Goal: Task Accomplishment & Management: Manage account settings

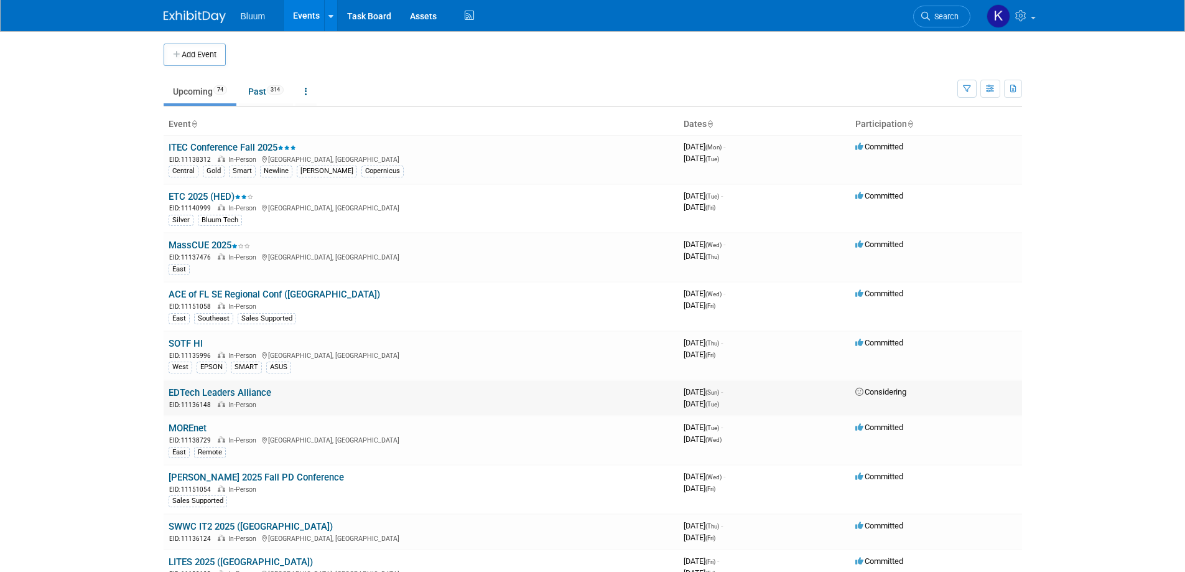
click at [202, 391] on link "EDTech Leaders Alliance" at bounding box center [220, 392] width 103 height 11
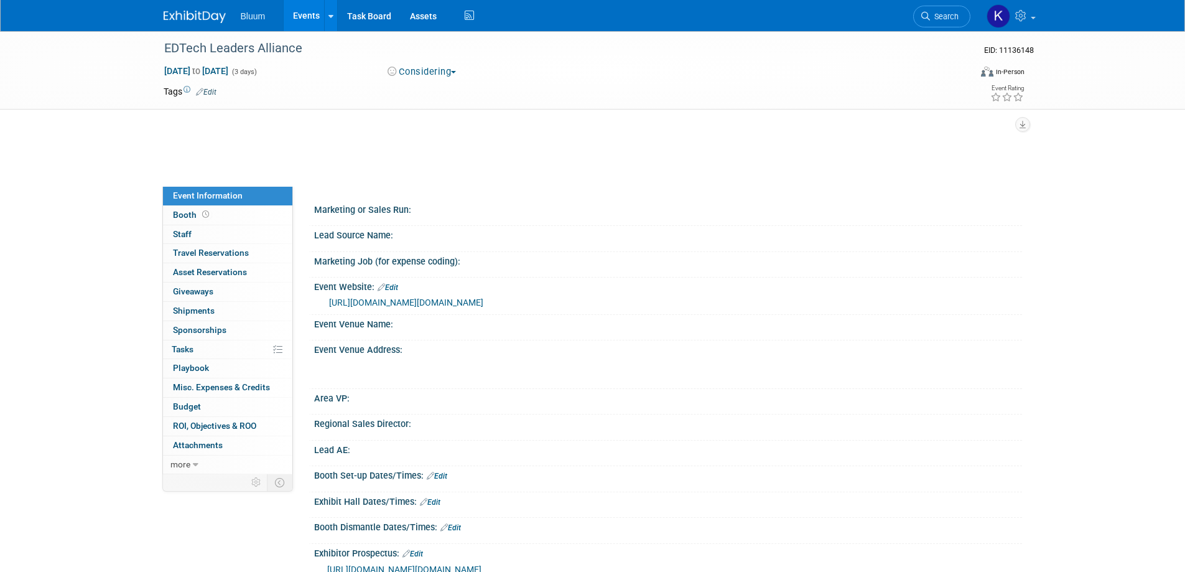
click at [455, 300] on link "[URL][DOMAIN_NAME][DOMAIN_NAME]" at bounding box center [406, 302] width 154 height 10
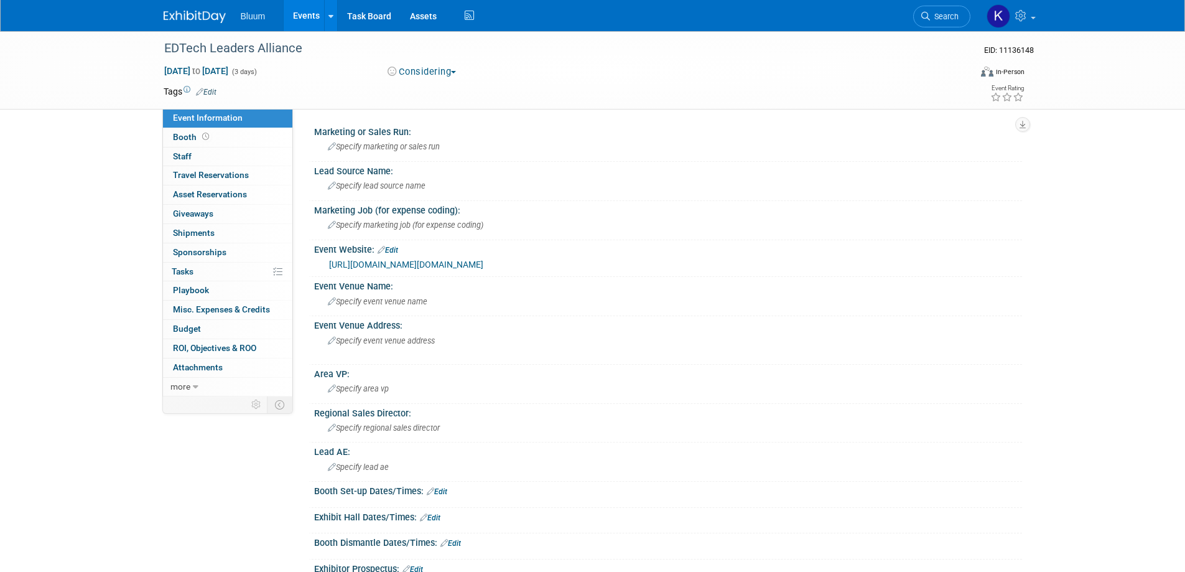
click at [303, 13] on link "Events" at bounding box center [306, 15] width 45 height 31
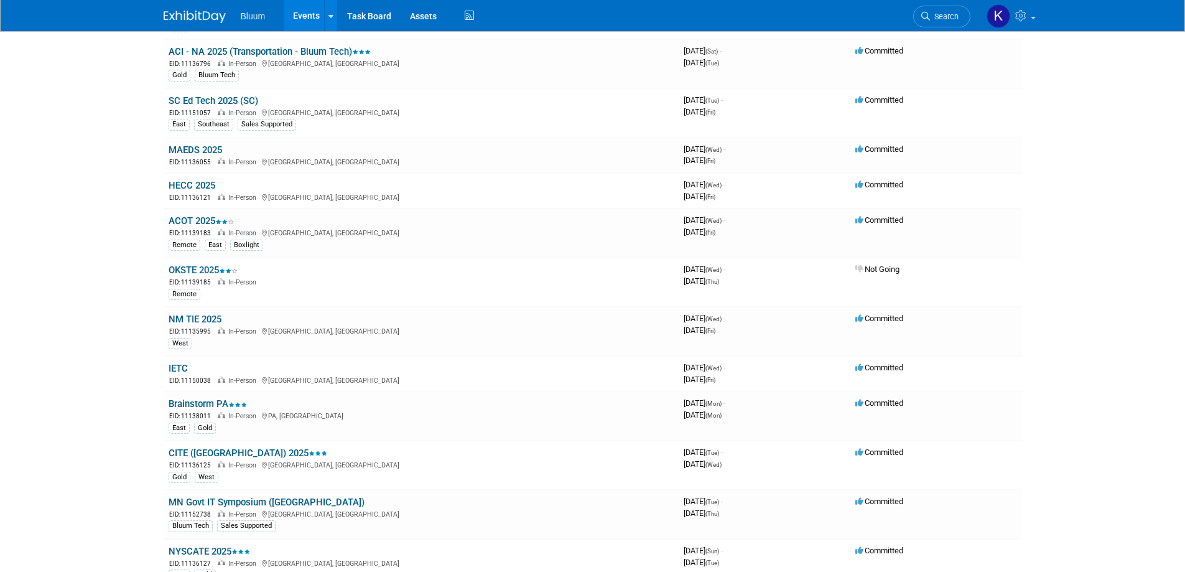
scroll to position [560, 0]
click at [194, 322] on link "NM TIE 2025" at bounding box center [195, 318] width 53 height 11
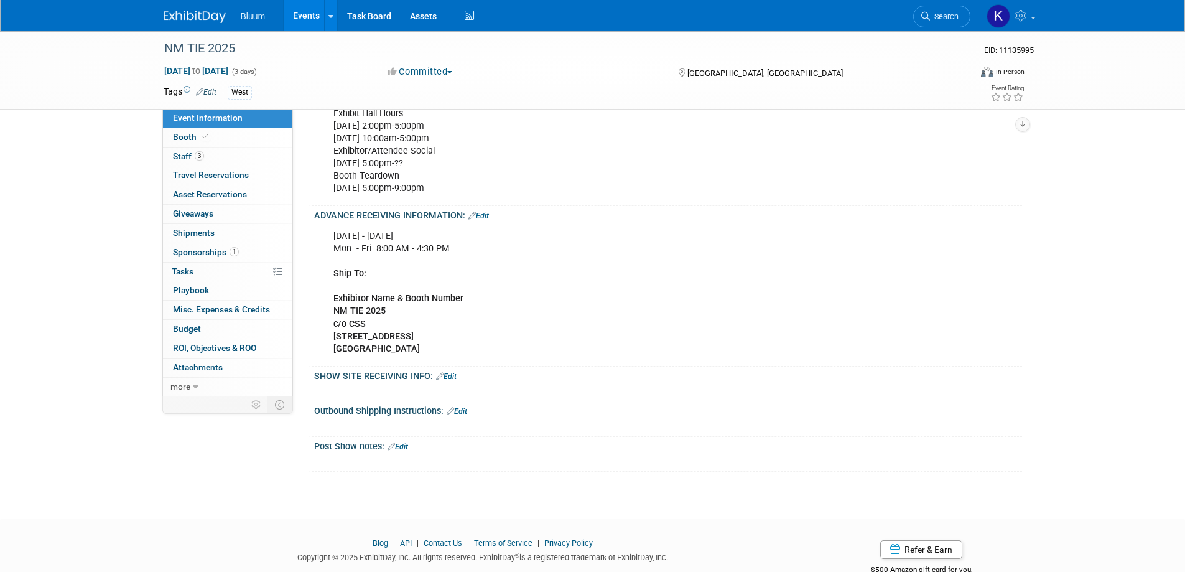
scroll to position [933, 0]
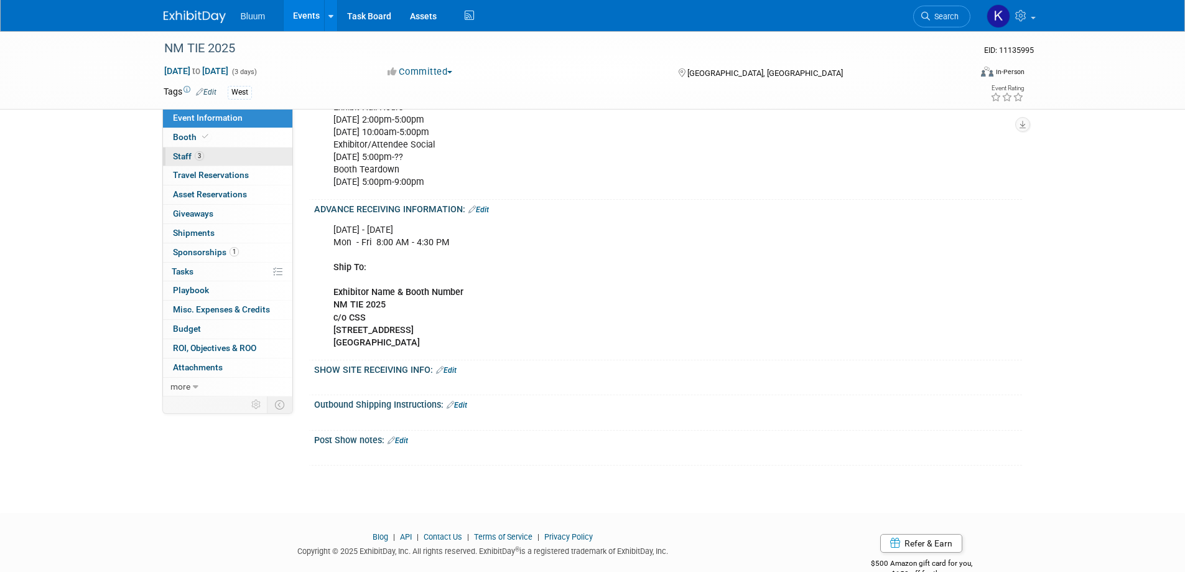
click at [189, 156] on span "Staff 3" at bounding box center [188, 156] width 31 height 10
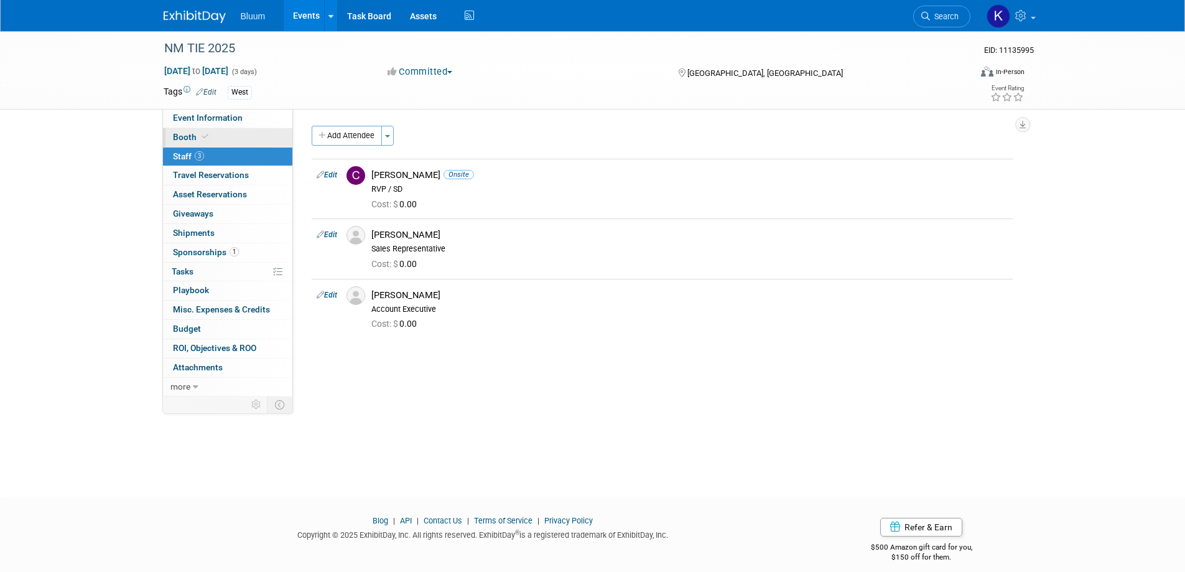
click at [193, 133] on span "Booth" at bounding box center [192, 137] width 38 height 10
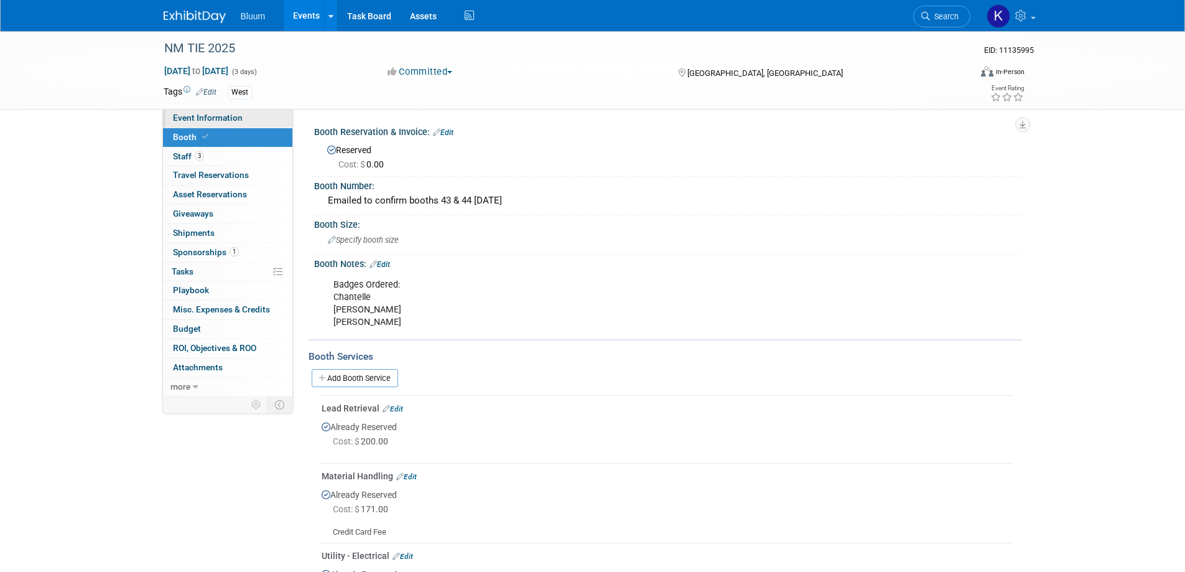
click at [241, 116] on link "Event Information" at bounding box center [227, 118] width 129 height 19
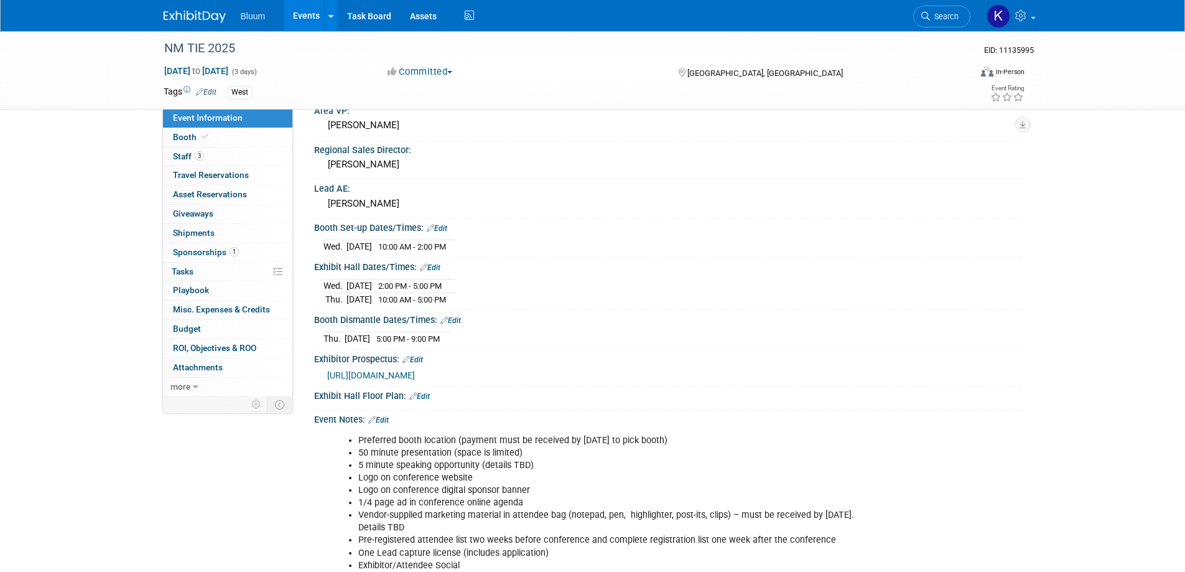
scroll to position [249, 0]
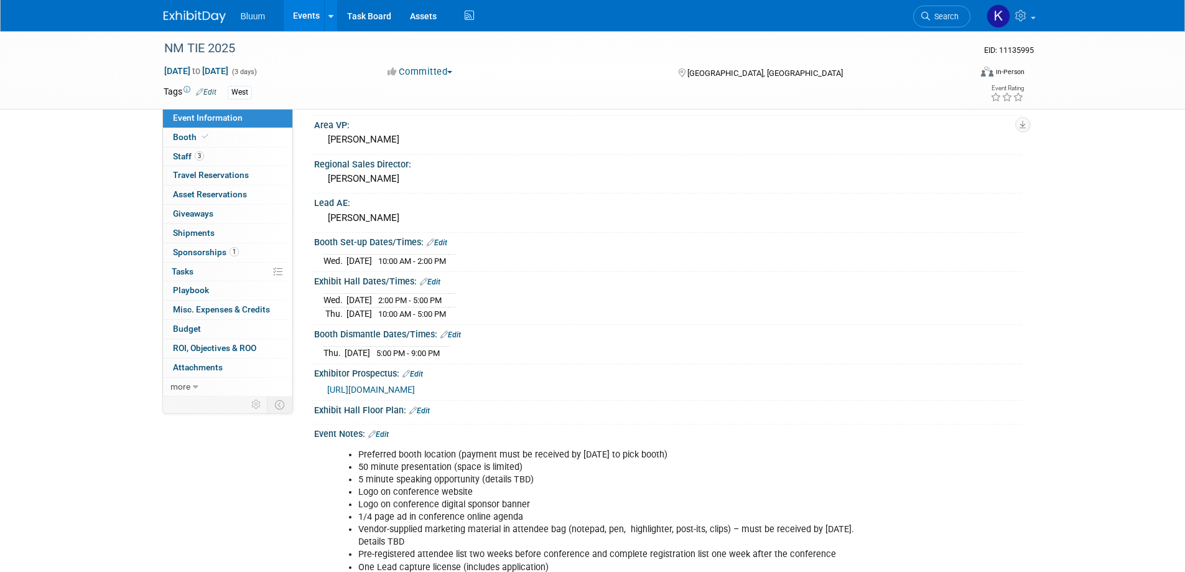
click at [415, 386] on span "https://nmtie.net/exhibitor-packages/" at bounding box center [371, 389] width 88 height 10
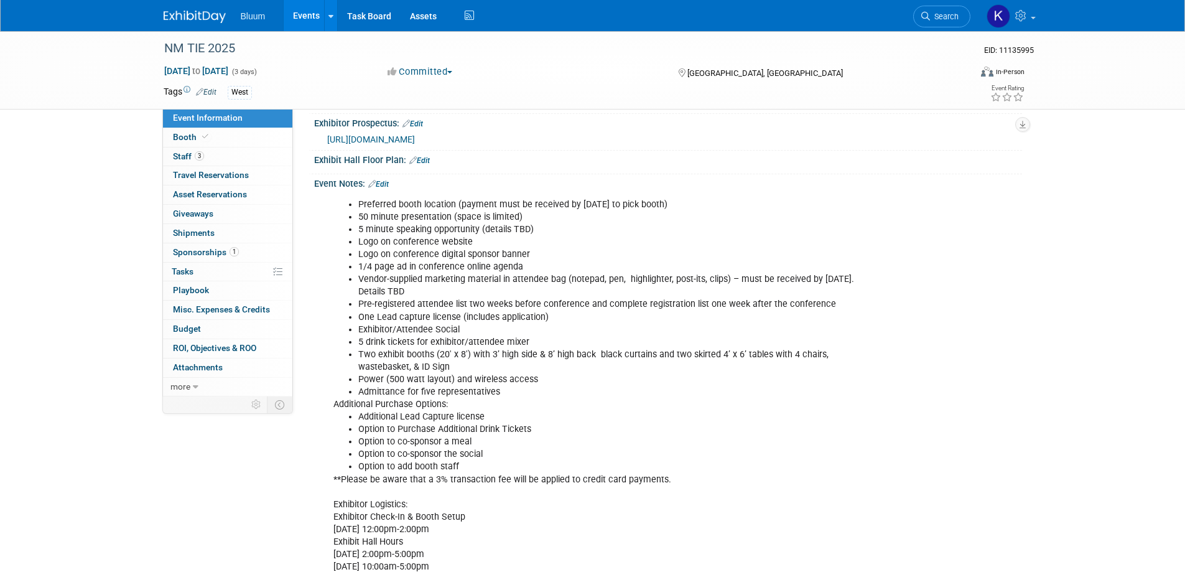
scroll to position [560, 0]
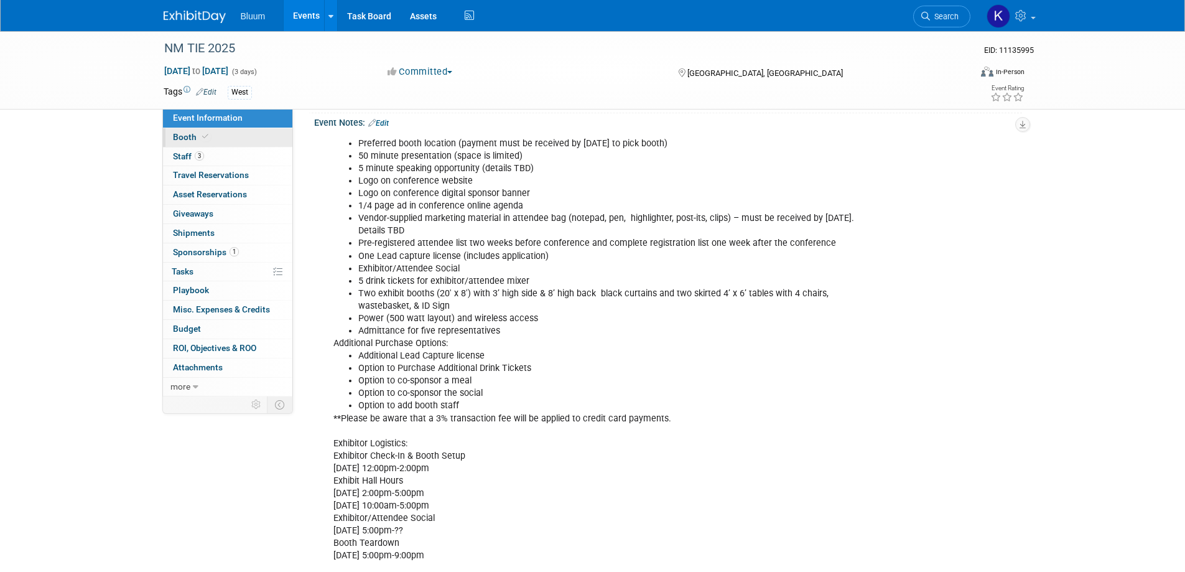
click at [189, 134] on span "Booth" at bounding box center [192, 137] width 38 height 10
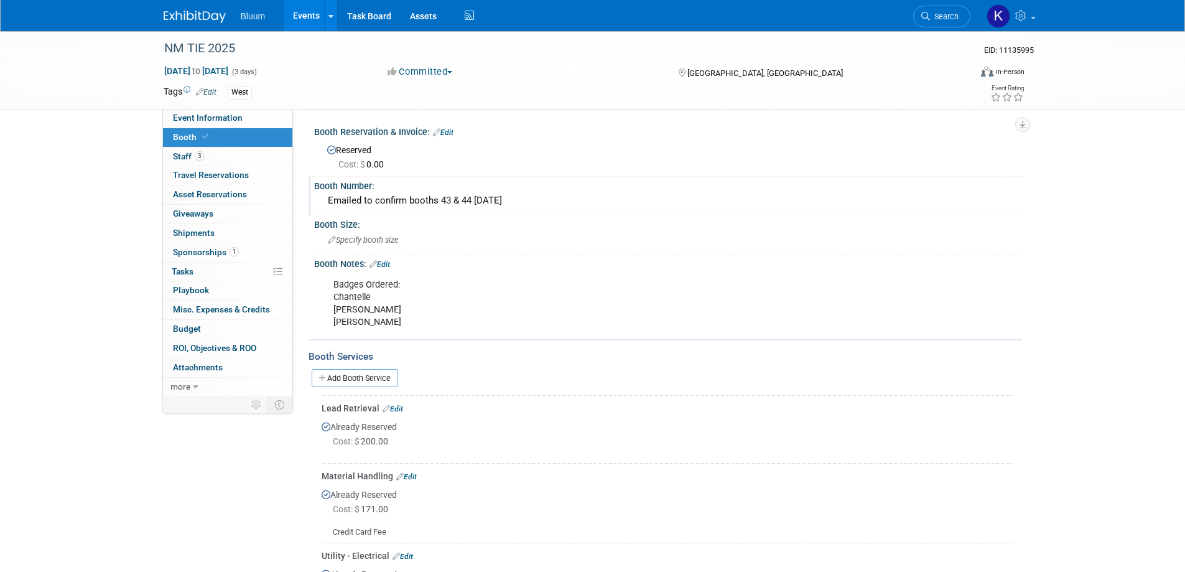
click at [376, 198] on div "Emailed to confirm booths 43 & 44 7.29.25" at bounding box center [668, 200] width 689 height 19
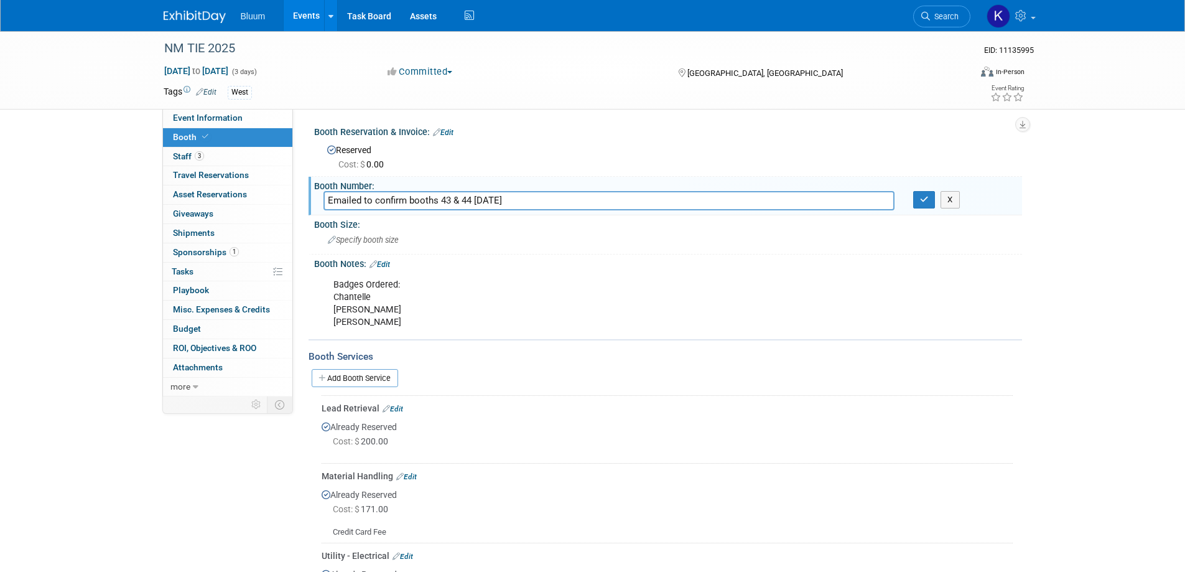
click at [326, 198] on input "Emailed to confirm booths 43 & 44 7.29.25" at bounding box center [609, 200] width 571 height 19
drag, startPoint x: 360, startPoint y: 200, endPoint x: 454, endPoint y: 194, distance: 93.5
click at [454, 194] on input "43 & 44 7.29.25" at bounding box center [609, 200] width 571 height 19
type input "43 & 44"
click at [926, 198] on icon "button" at bounding box center [924, 199] width 9 height 8
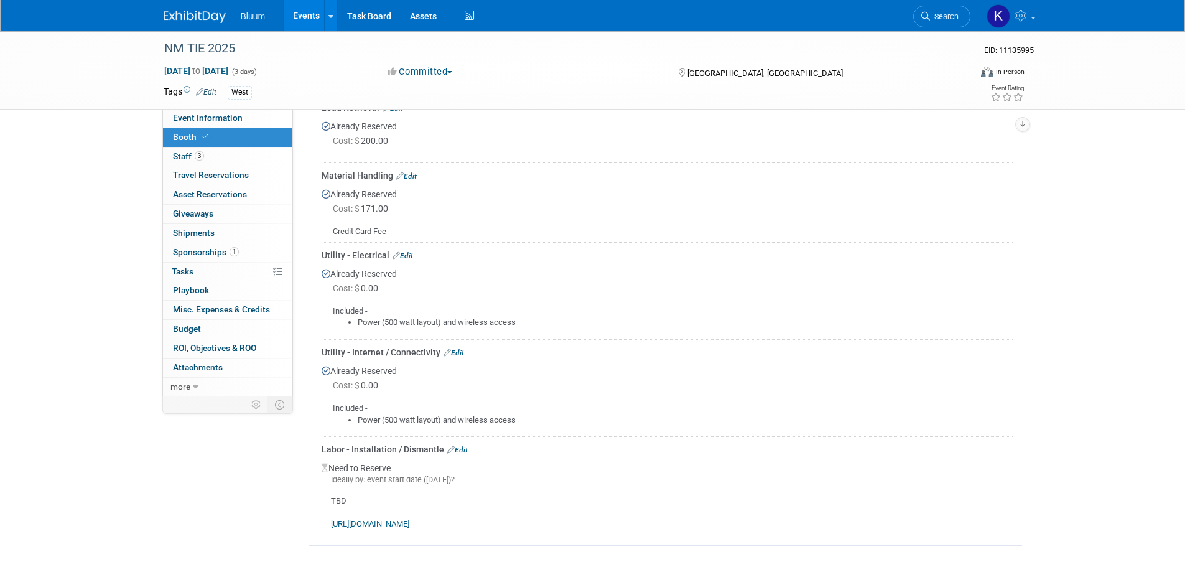
scroll to position [311, 0]
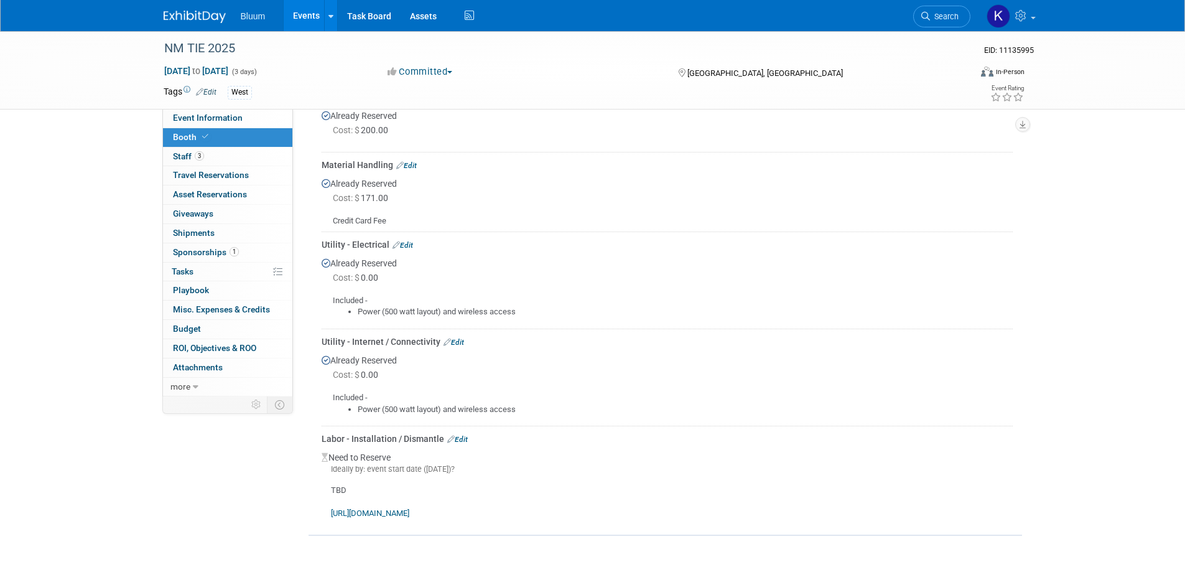
click at [409, 513] on link "https://cssabq.boomerecommerce.com" at bounding box center [370, 512] width 78 height 9
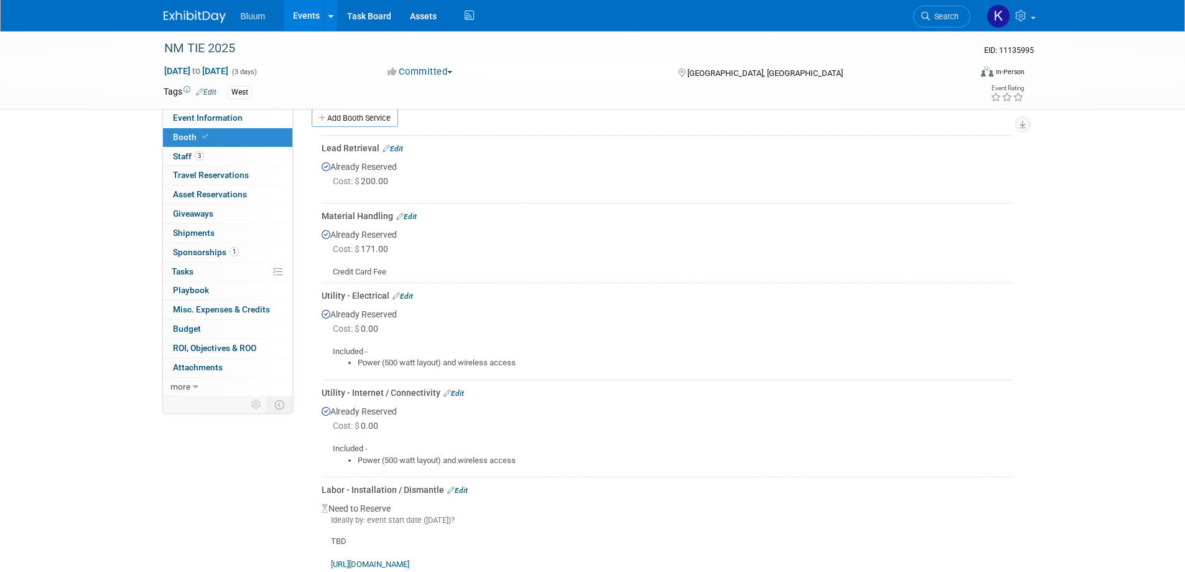
scroll to position [187, 0]
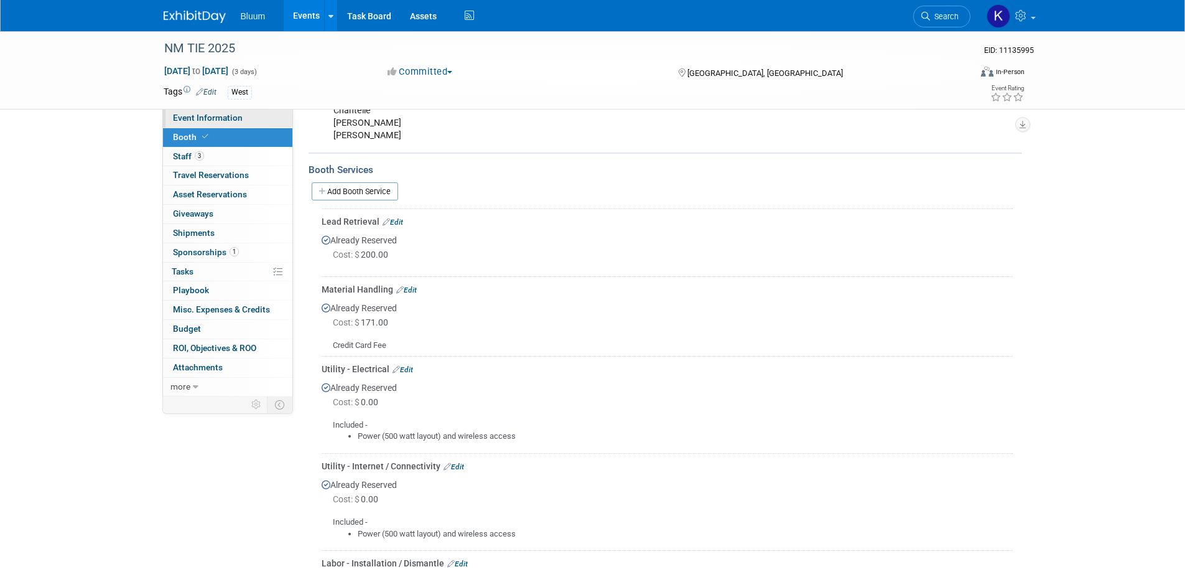
click at [222, 117] on span "Event Information" at bounding box center [208, 118] width 70 height 10
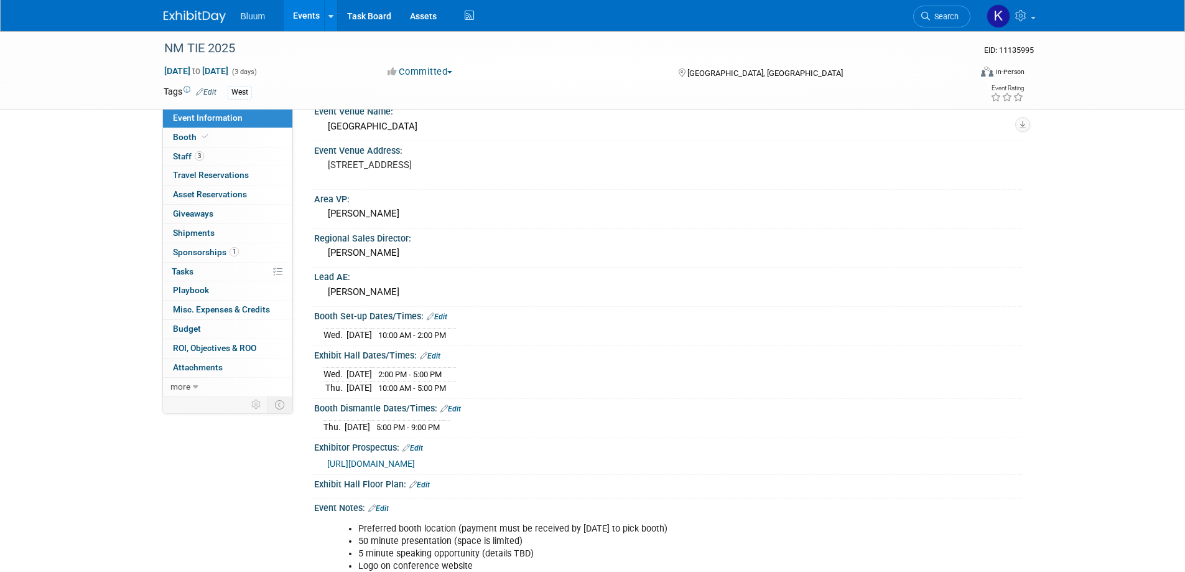
scroll to position [249, 0]
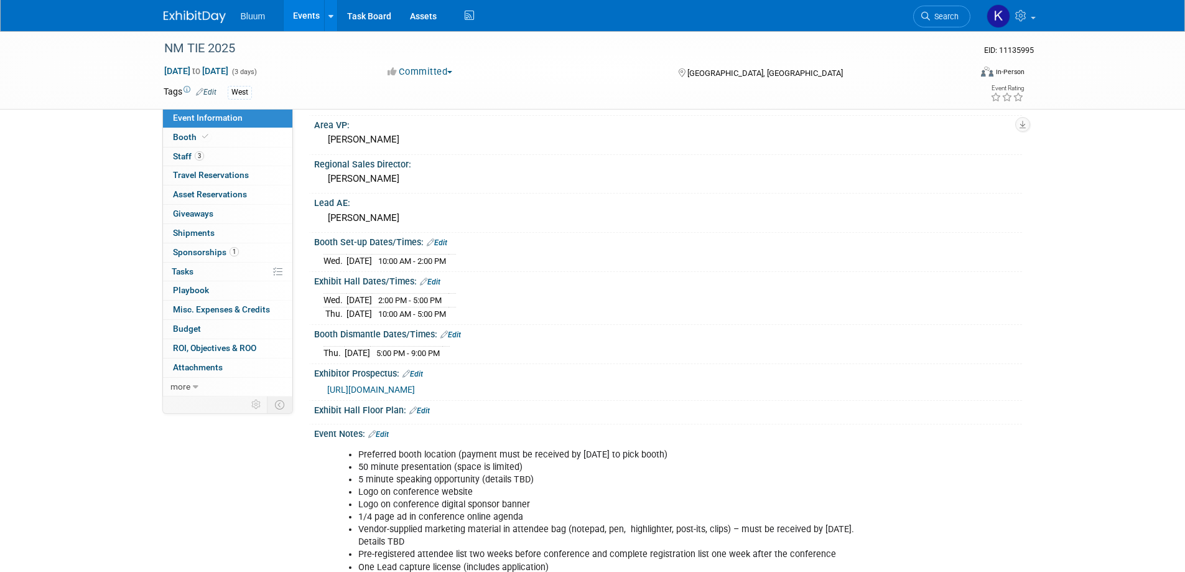
click at [440, 282] on link "Edit" at bounding box center [430, 281] width 21 height 9
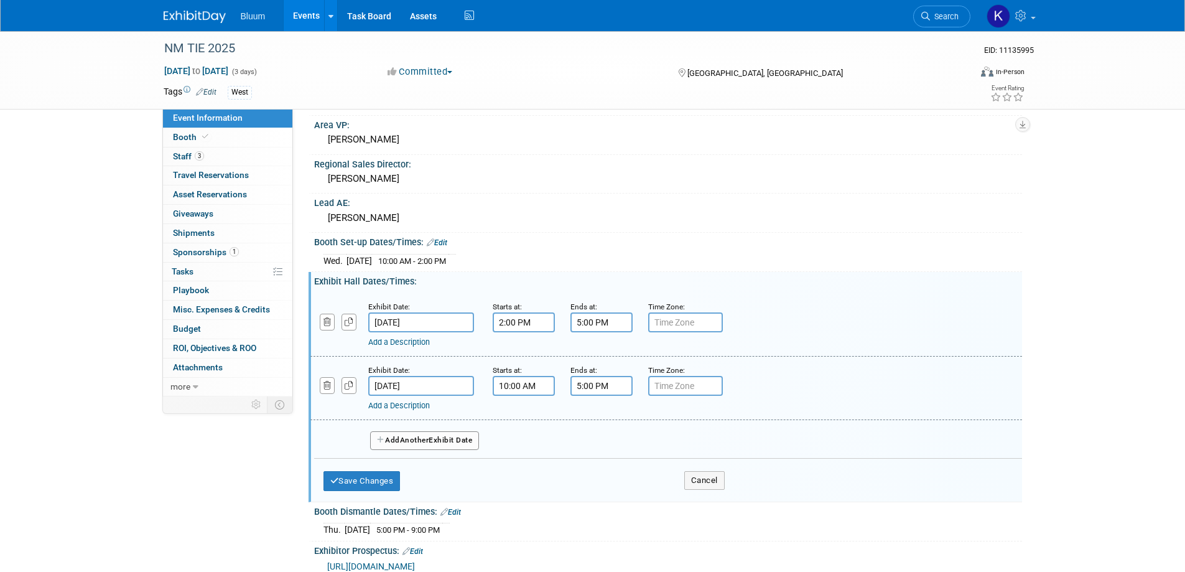
click at [595, 384] on input "5:00 PM" at bounding box center [601, 386] width 62 height 20
click at [597, 444] on span "05" at bounding box center [599, 443] width 24 height 22
click at [677, 421] on td "02" at bounding box center [673, 417] width 40 height 34
type input "2:00 PM"
click at [691, 497] on span at bounding box center [692, 499] width 84 height 22
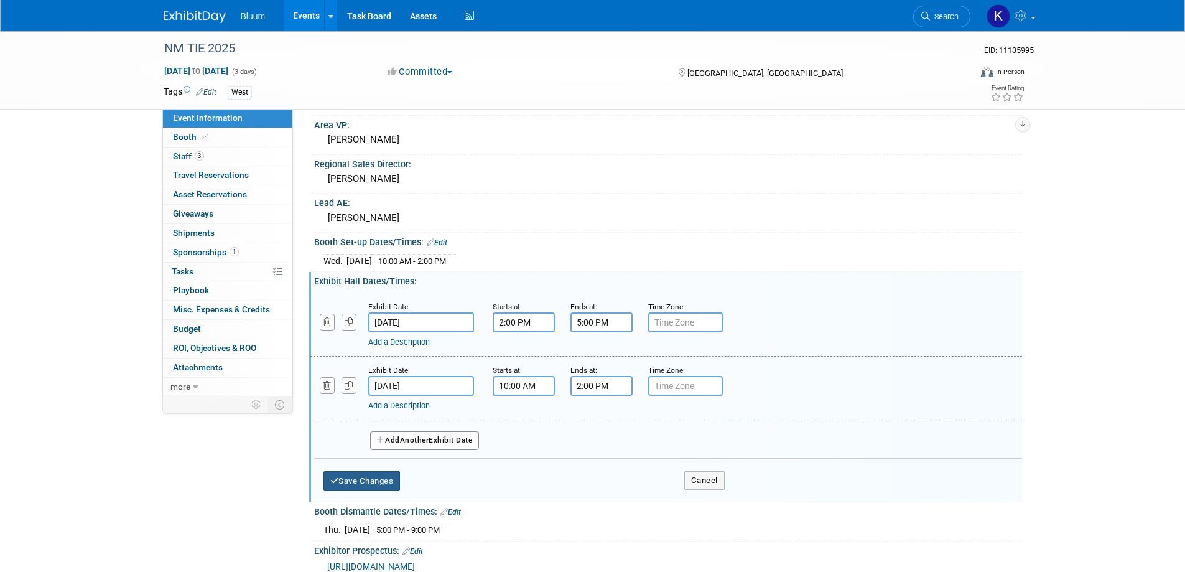
click at [371, 480] on button "Save Changes" at bounding box center [362, 481] width 77 height 20
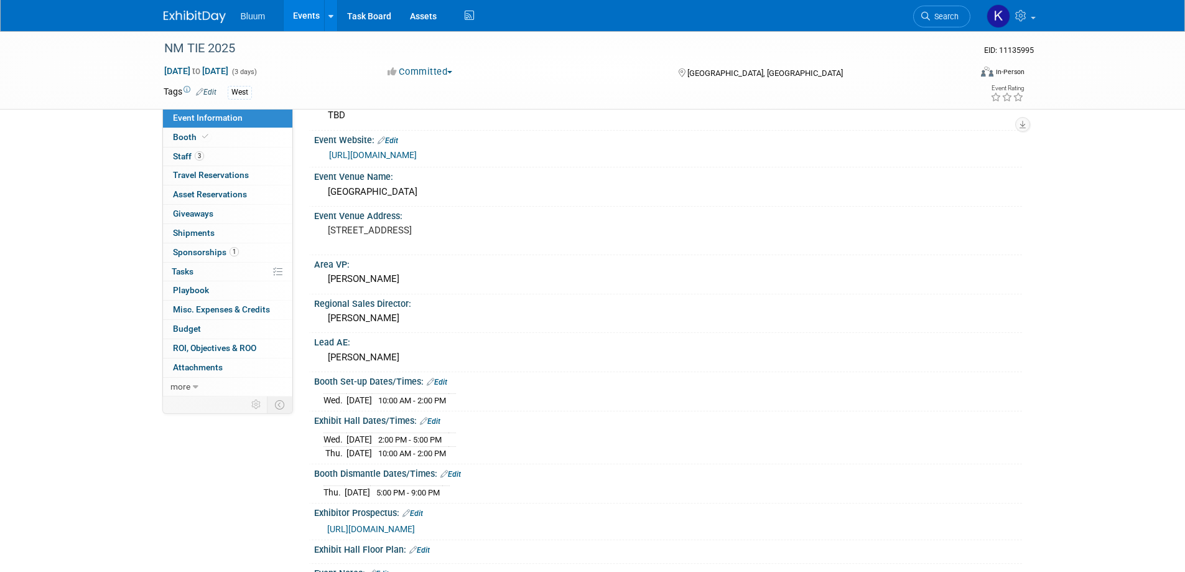
scroll to position [187, 0]
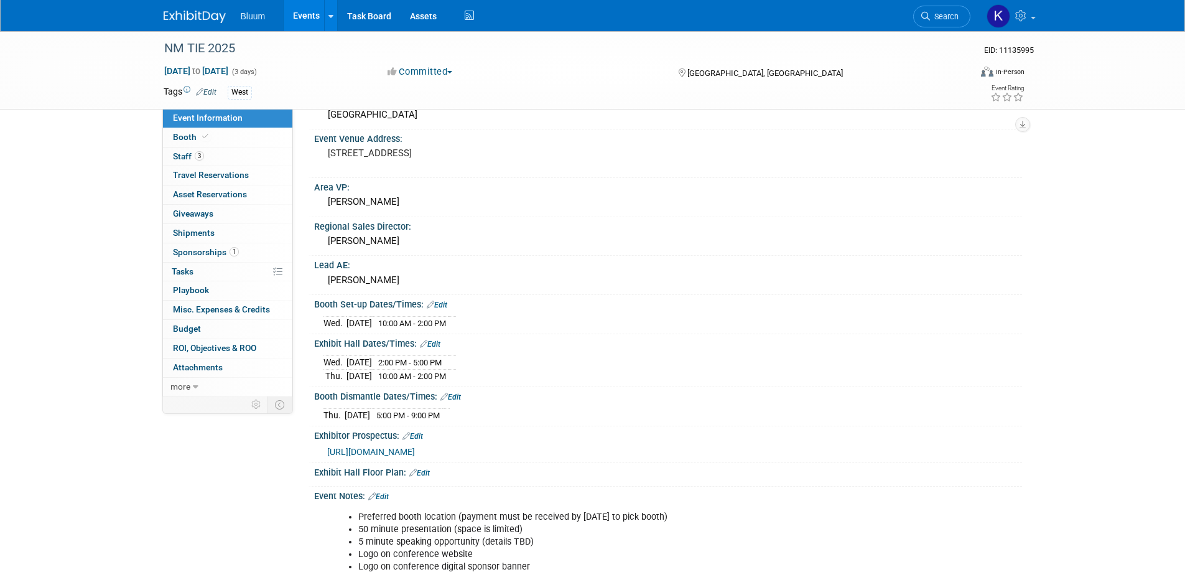
click at [455, 399] on link "Edit" at bounding box center [450, 397] width 21 height 9
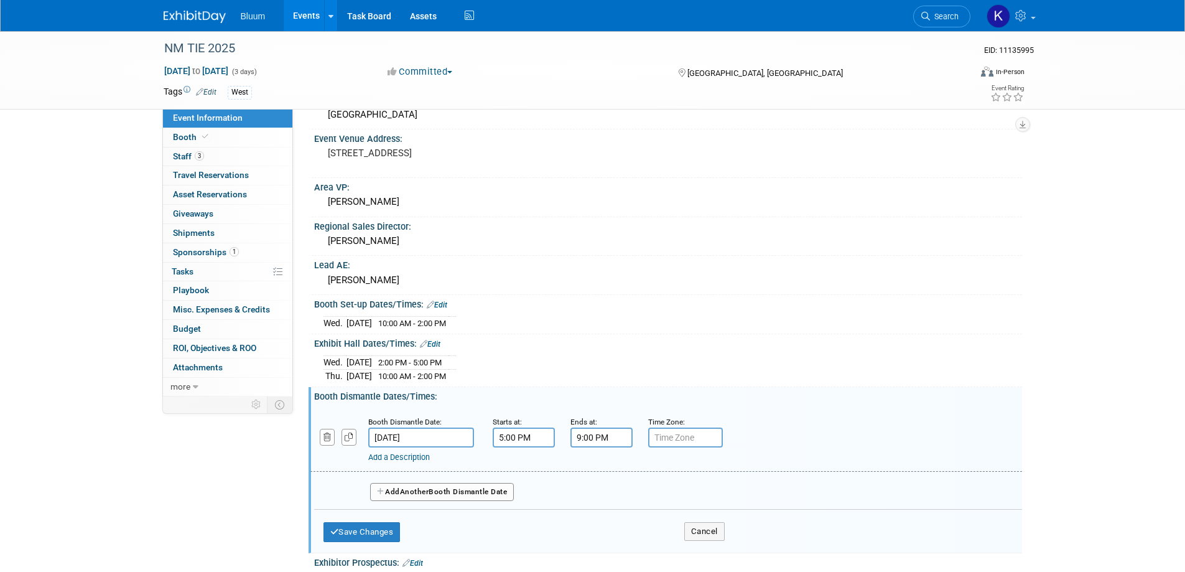
click at [513, 434] on input "5:00 PM" at bounding box center [524, 437] width 62 height 20
click at [521, 492] on span "05" at bounding box center [522, 494] width 24 height 22
click at [601, 467] on td "02" at bounding box center [595, 469] width 40 height 34
type input "2:00 PM"
click at [595, 438] on input "9:00 PM" at bounding box center [601, 437] width 62 height 20
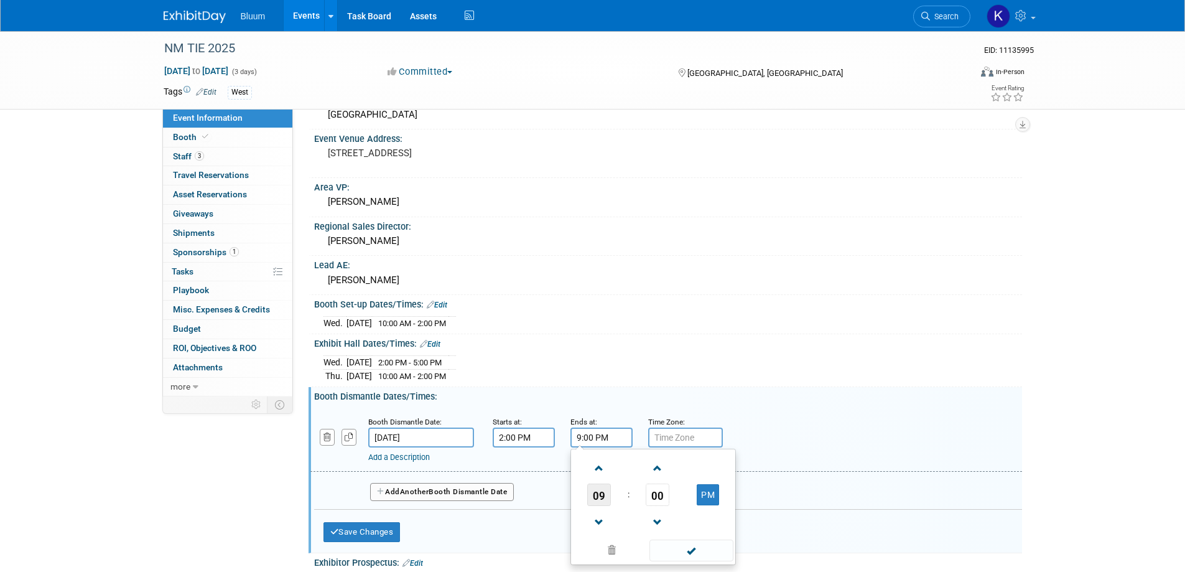
click at [605, 495] on span "09" at bounding box center [599, 494] width 24 height 22
click at [630, 500] on td "05" at bounding box center [633, 502] width 40 height 34
type input "5:00 PM"
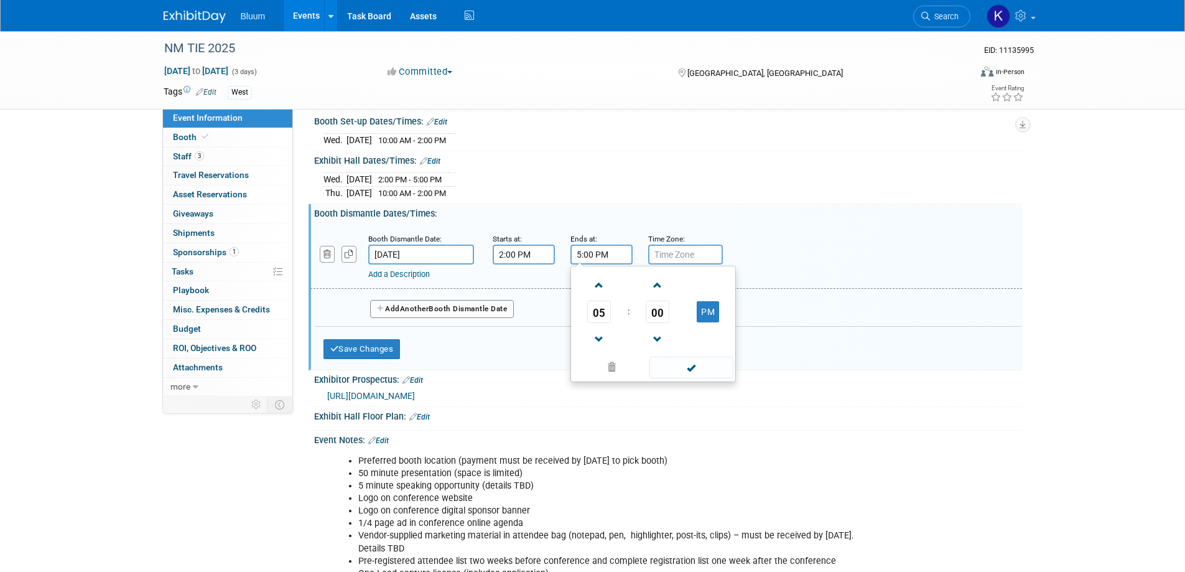
scroll to position [373, 0]
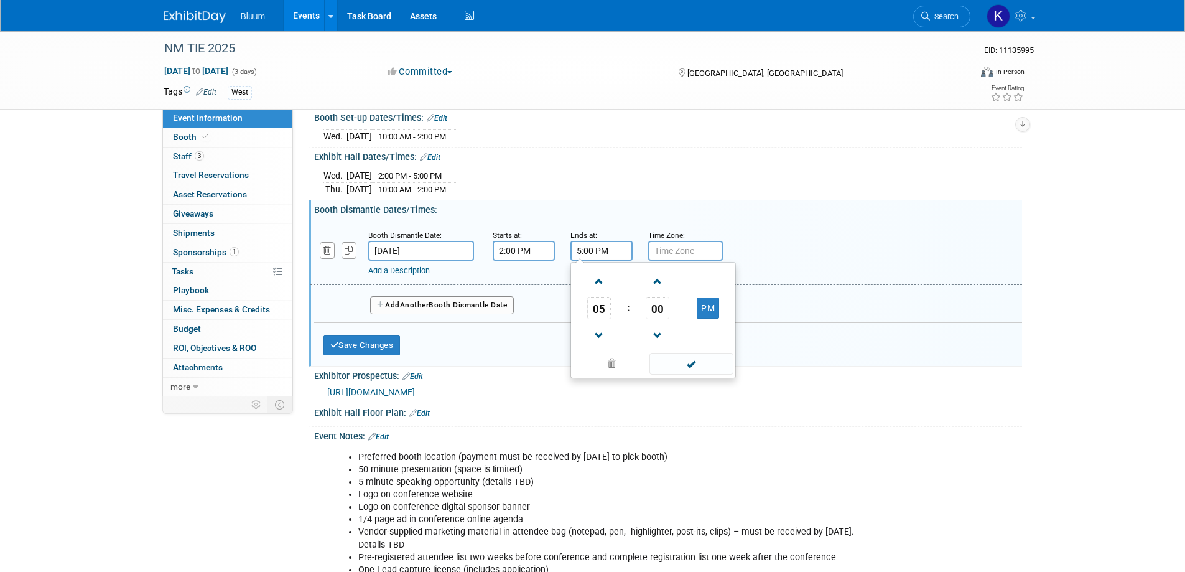
drag, startPoint x: 690, startPoint y: 363, endPoint x: 673, endPoint y: 352, distance: 20.2
click at [689, 363] on span at bounding box center [692, 364] width 84 height 22
click at [370, 345] on button "Save Changes" at bounding box center [362, 345] width 77 height 20
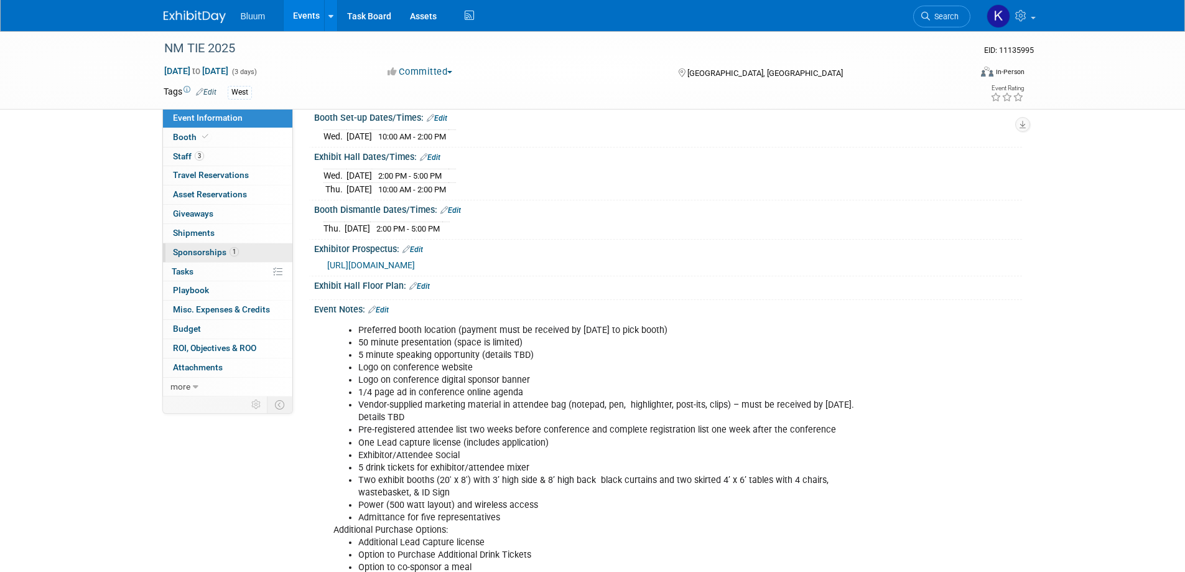
click at [213, 248] on span "Sponsorships 1" at bounding box center [206, 252] width 66 height 10
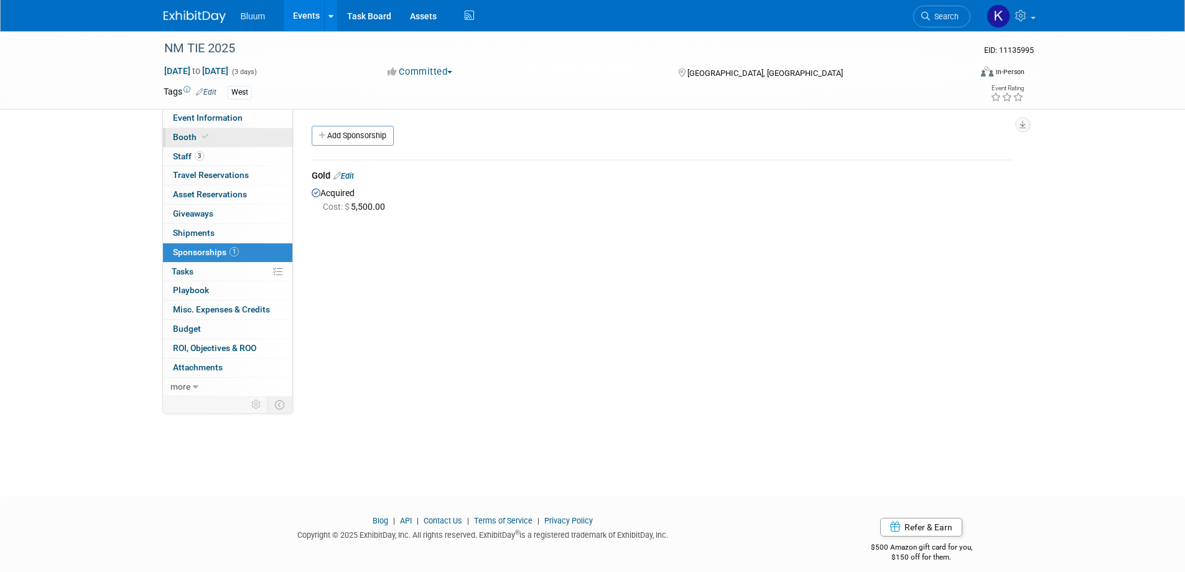
click at [181, 136] on span "Booth" at bounding box center [192, 137] width 38 height 10
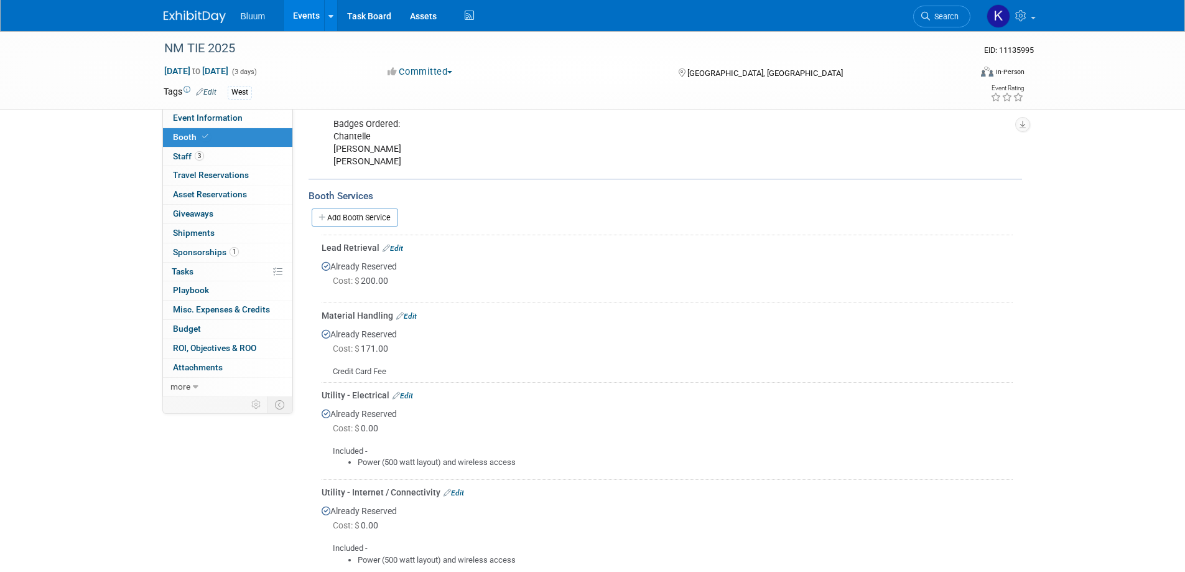
scroll to position [223, 0]
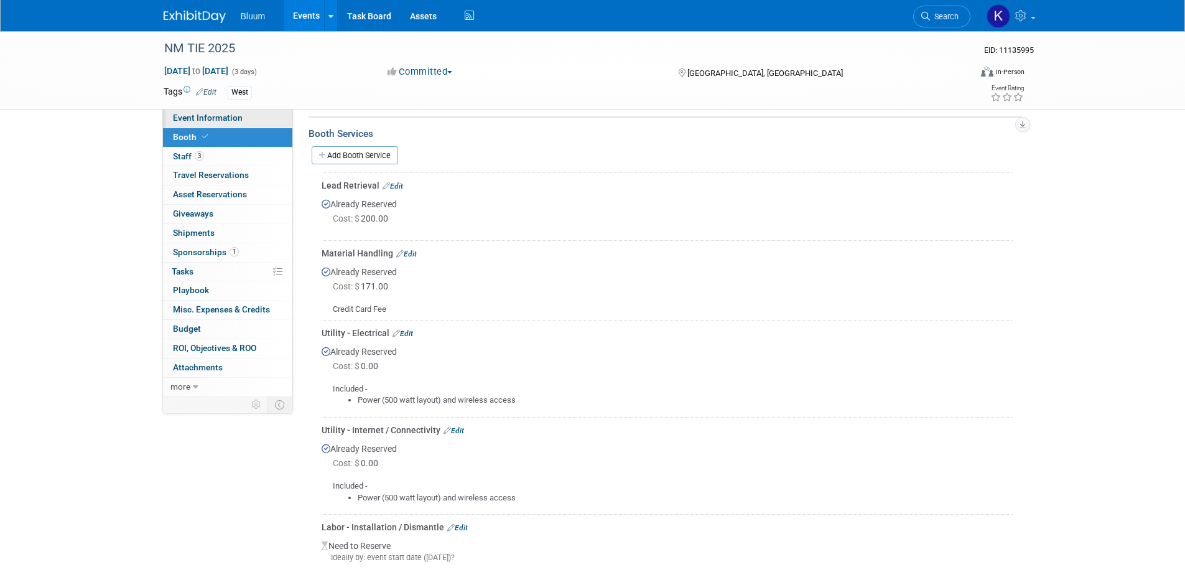
click at [199, 119] on span "Event Information" at bounding box center [208, 118] width 70 height 10
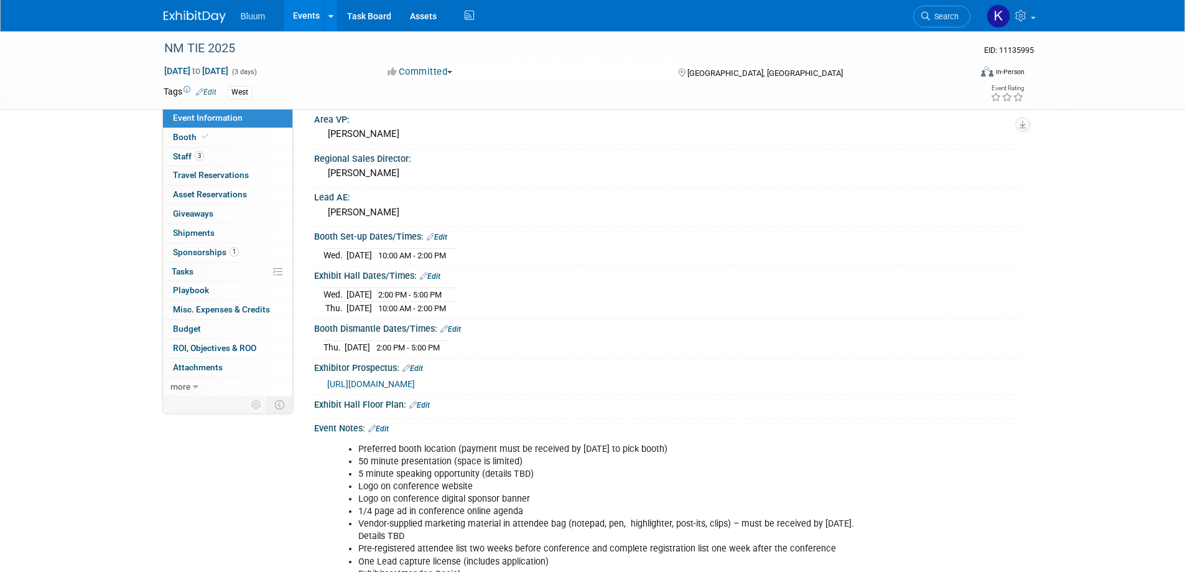
scroll to position [311, 0]
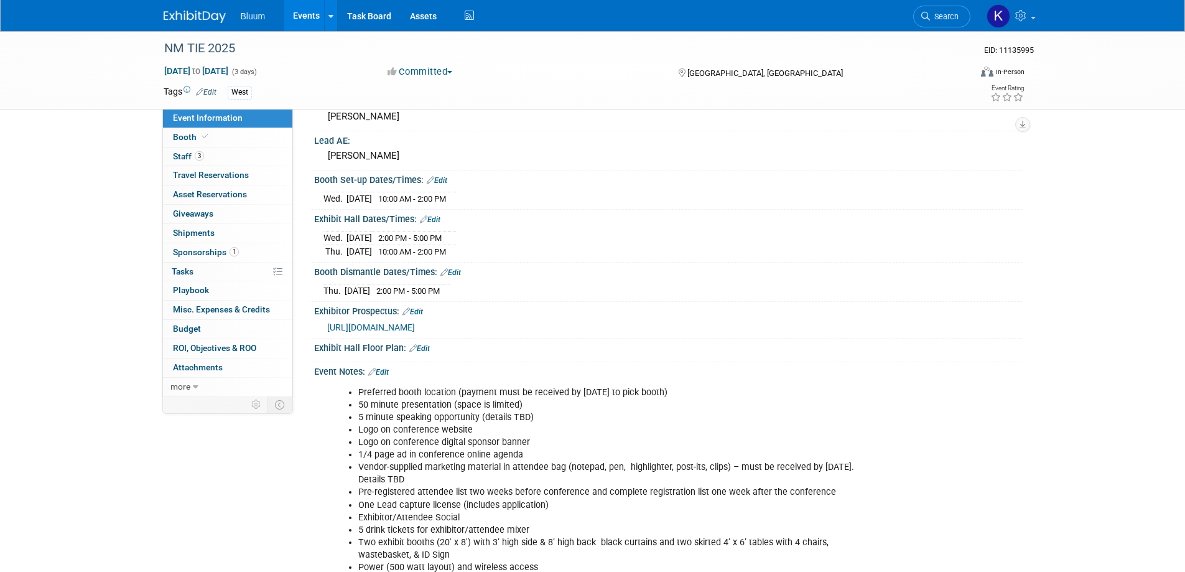
click at [435, 218] on link "Edit" at bounding box center [430, 219] width 21 height 9
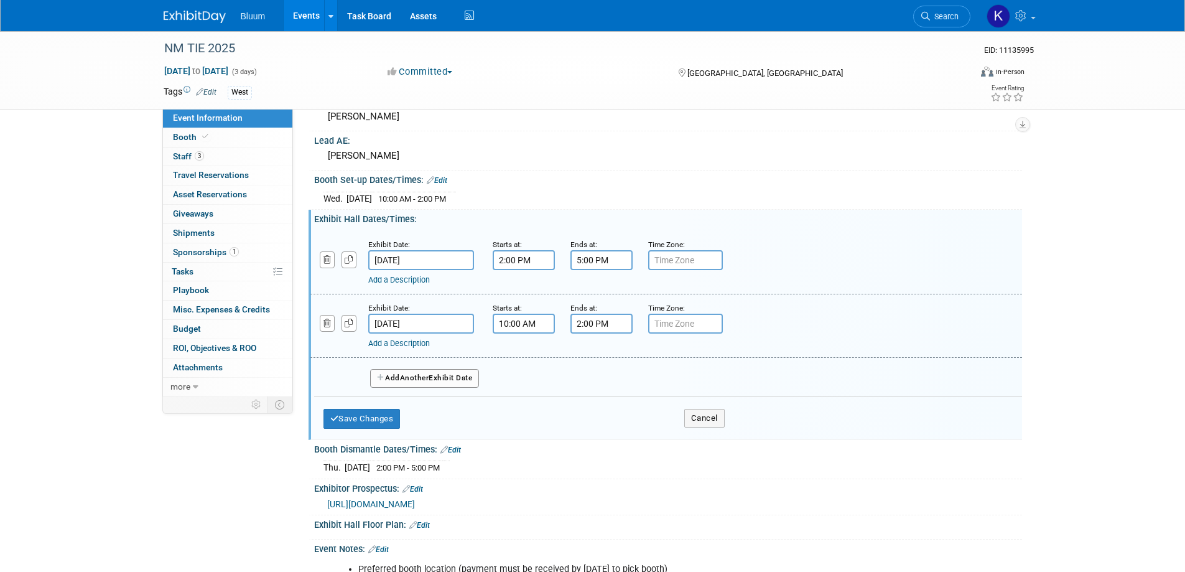
click at [597, 323] on input "2:00 PM" at bounding box center [601, 324] width 62 height 20
click at [600, 380] on span "02" at bounding box center [599, 381] width 24 height 22
click at [635, 389] on td "05" at bounding box center [633, 388] width 40 height 34
type input "5:00 PM"
click at [677, 440] on span at bounding box center [692, 437] width 84 height 22
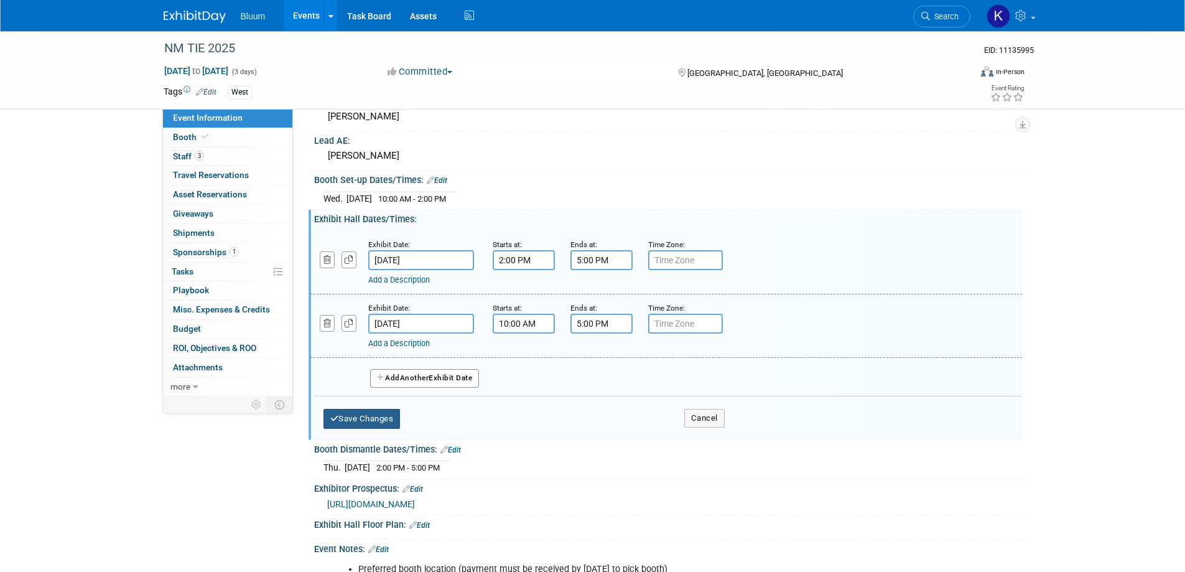
click at [394, 416] on button "Save Changes" at bounding box center [362, 419] width 77 height 20
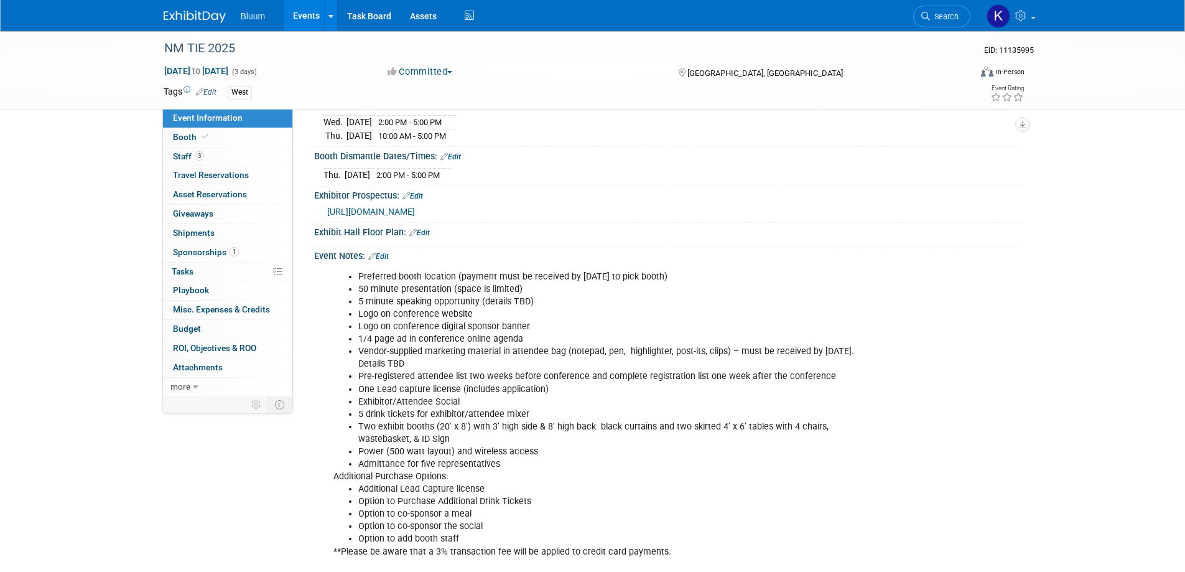
scroll to position [373, 0]
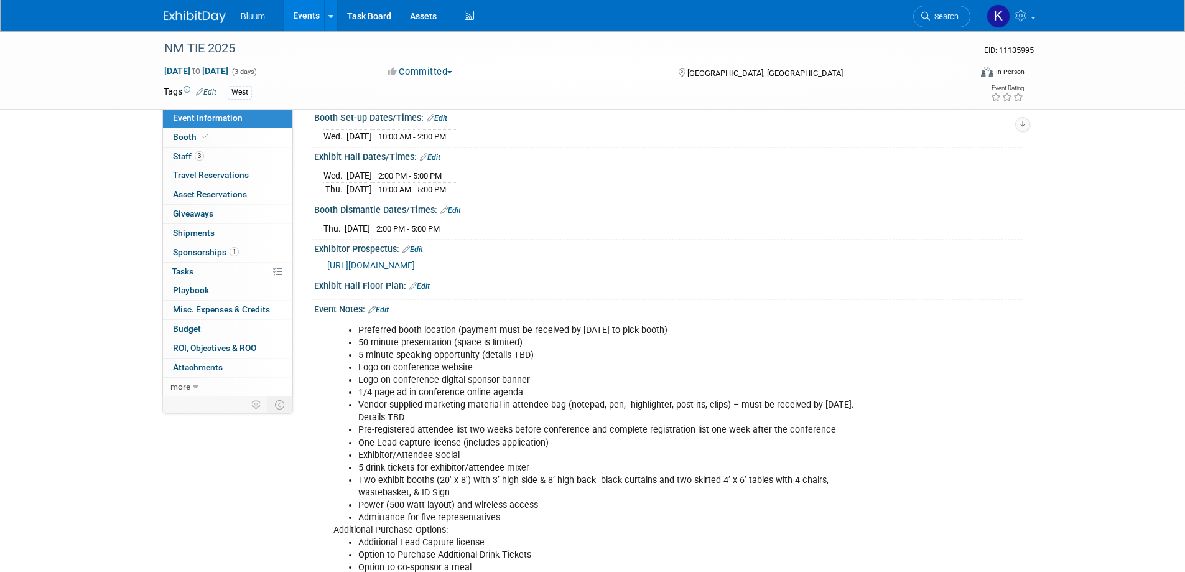
drag, startPoint x: 460, startPoint y: 207, endPoint x: 445, endPoint y: 217, distance: 17.6
click at [460, 207] on link "Edit" at bounding box center [450, 210] width 21 height 9
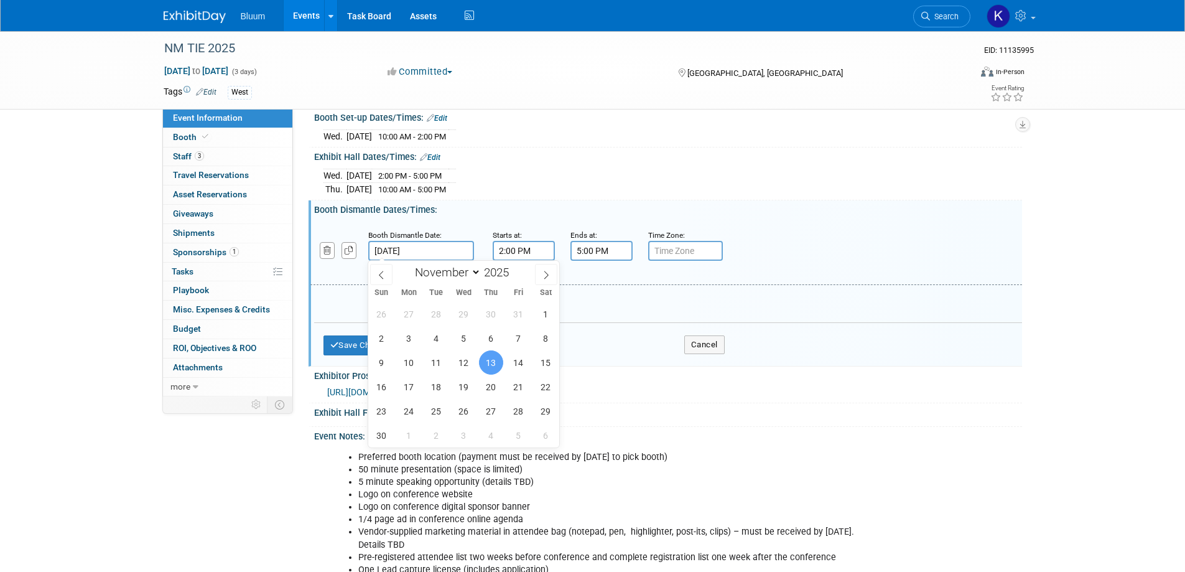
click at [412, 246] on input "Nov 13, 2025" at bounding box center [421, 251] width 106 height 20
click at [516, 358] on span "14" at bounding box center [518, 362] width 24 height 24
type input "Nov 14, 2025"
click at [514, 251] on input "2:00 PM" at bounding box center [524, 251] width 62 height 20
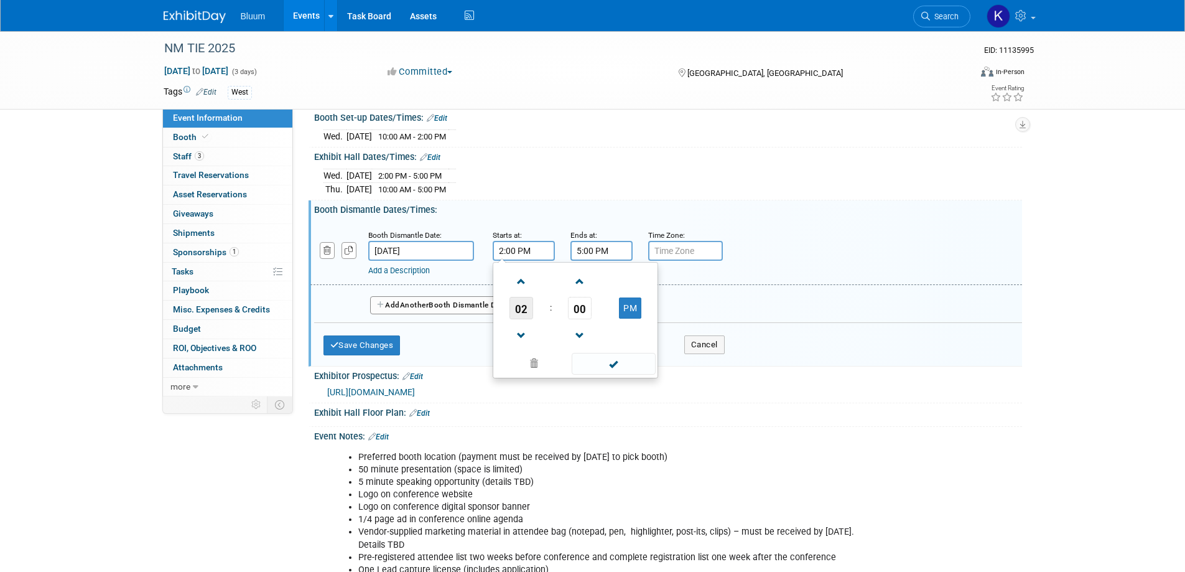
click at [522, 311] on span "02" at bounding box center [522, 308] width 24 height 22
click at [559, 312] on td "05" at bounding box center [556, 316] width 40 height 34
type input "5:00 PM"
drag, startPoint x: 612, startPoint y: 359, endPoint x: 605, endPoint y: 340, distance: 20.5
click at [610, 355] on span at bounding box center [614, 364] width 84 height 22
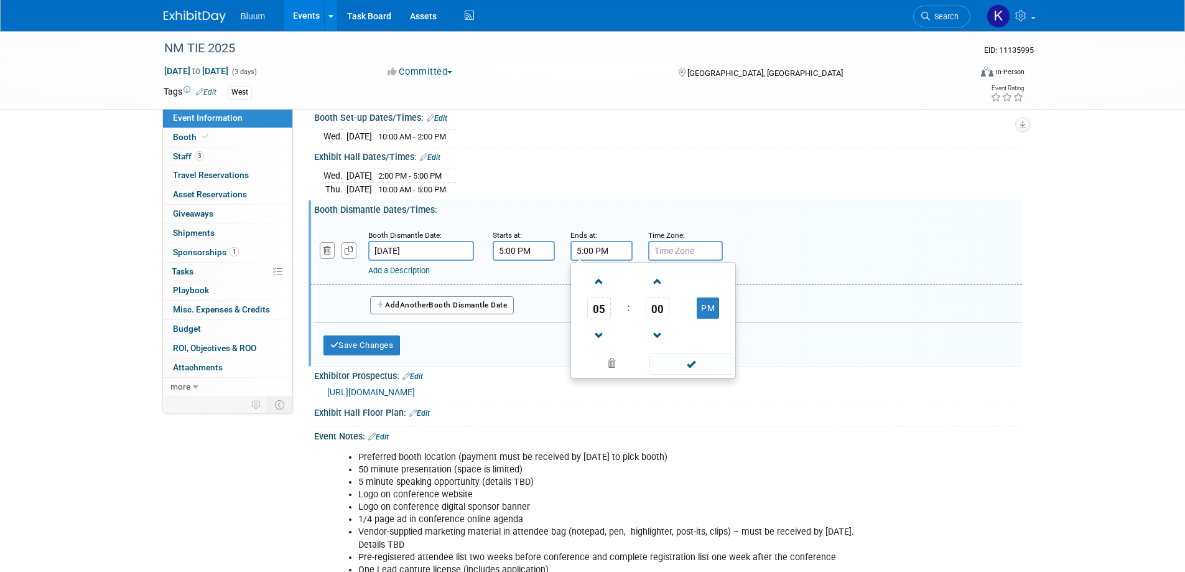
click at [588, 246] on input "5:00 PM" at bounding box center [601, 251] width 62 height 20
click at [595, 303] on span "05" at bounding box center [599, 308] width 24 height 22
drag, startPoint x: 638, startPoint y: 348, endPoint x: 636, endPoint y: 340, distance: 7.9
click at [638, 347] on td "09" at bounding box center [633, 349] width 40 height 34
type input "9:00 PM"
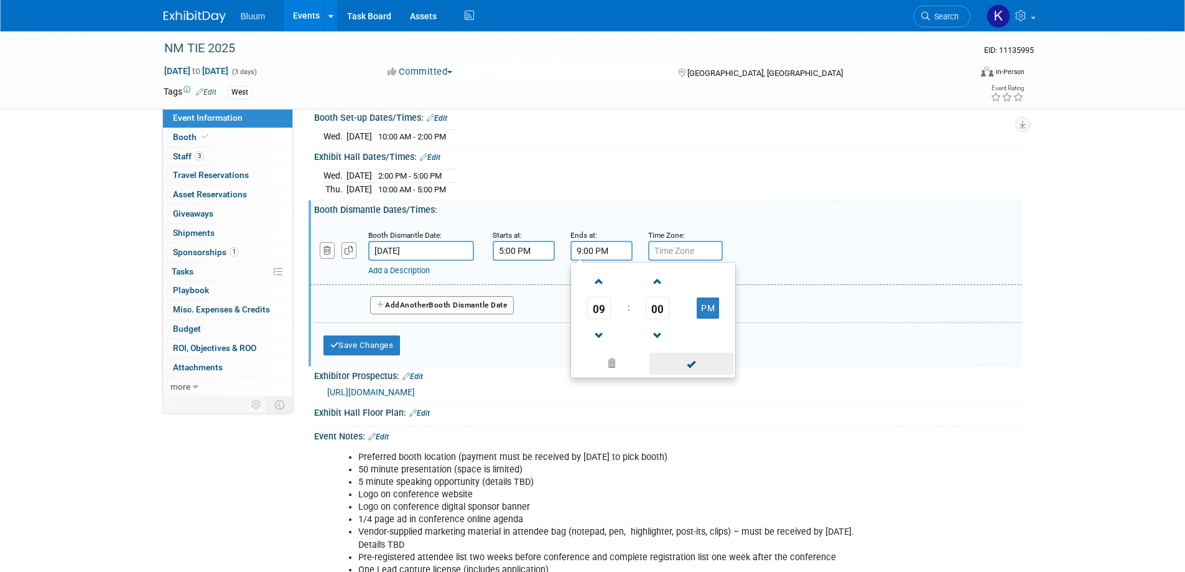
click at [684, 357] on span at bounding box center [692, 364] width 84 height 22
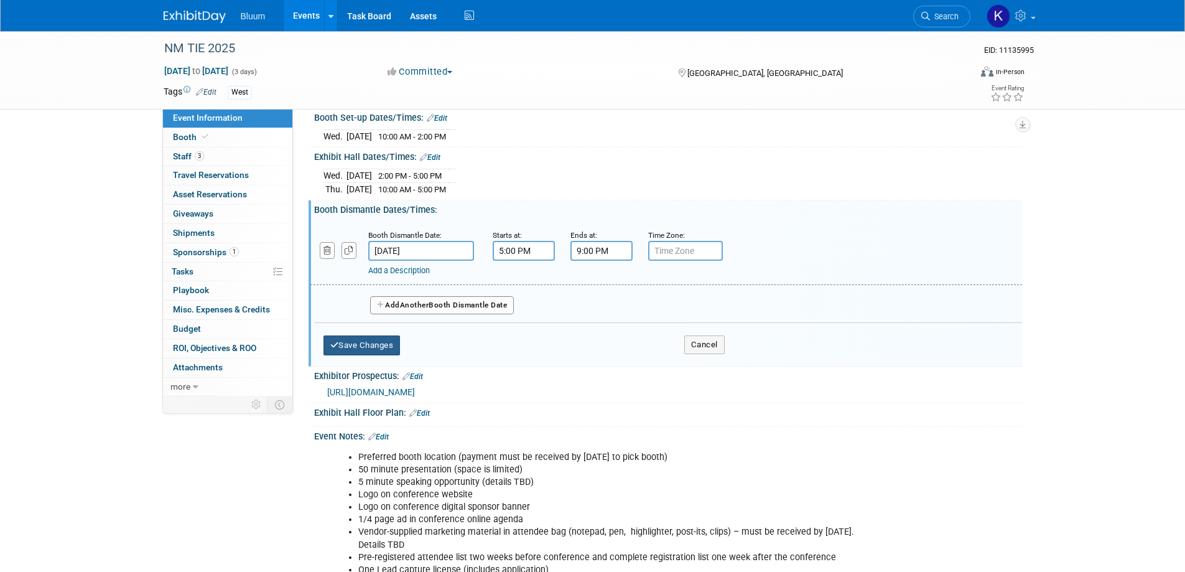
drag, startPoint x: 388, startPoint y: 339, endPoint x: 401, endPoint y: 331, distance: 14.8
click at [388, 338] on button "Save Changes" at bounding box center [362, 345] width 77 height 20
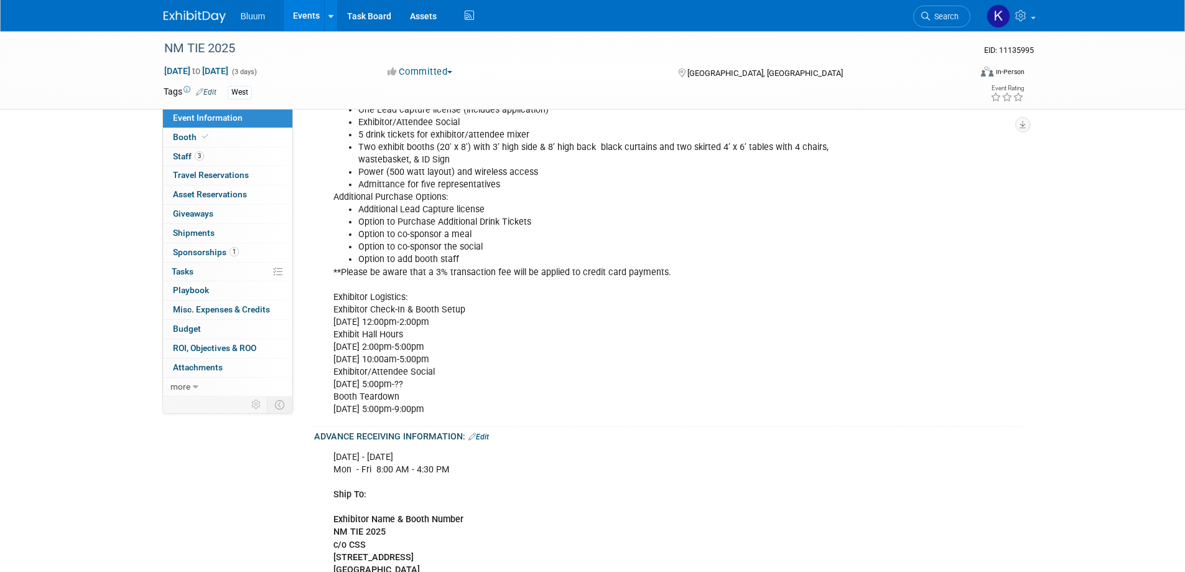
scroll to position [684, 0]
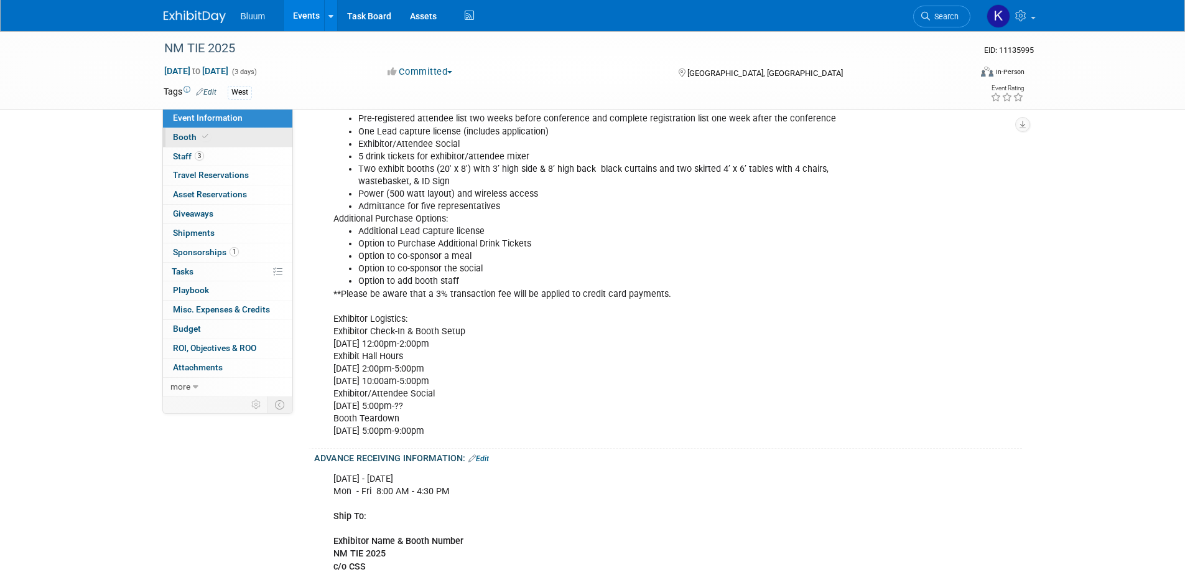
click at [184, 139] on span "Booth" at bounding box center [192, 137] width 38 height 10
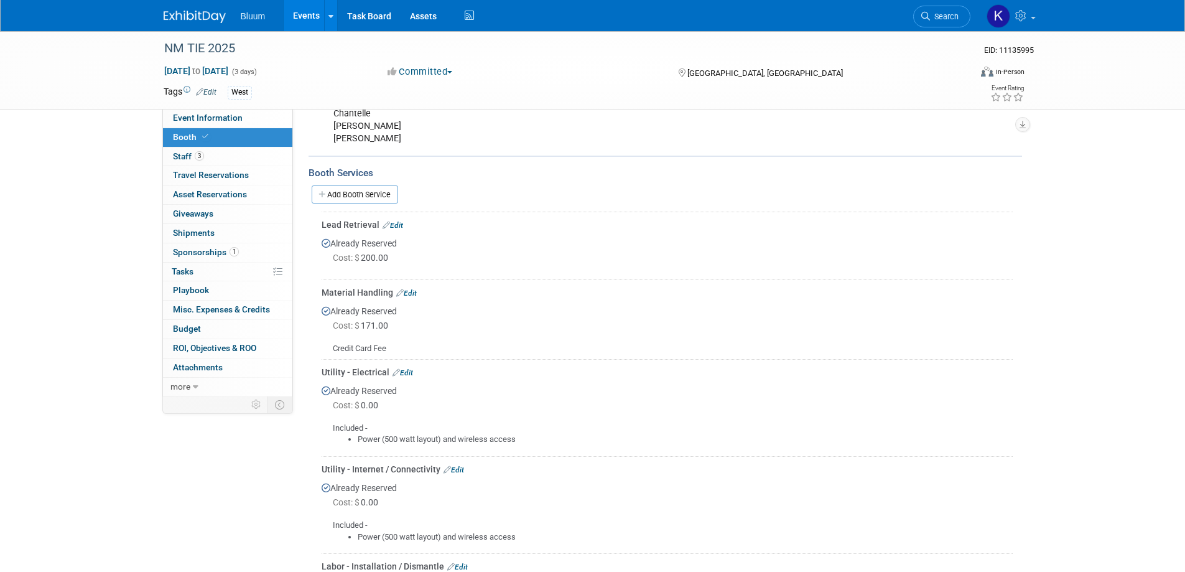
scroll to position [0, 0]
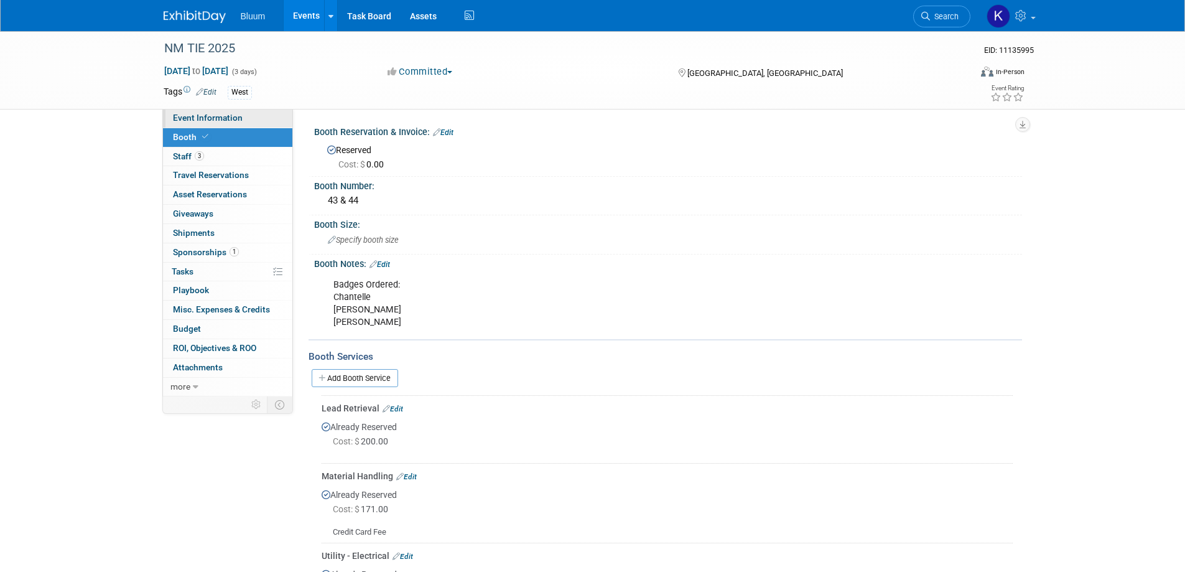
click at [221, 121] on span "Event Information" at bounding box center [208, 118] width 70 height 10
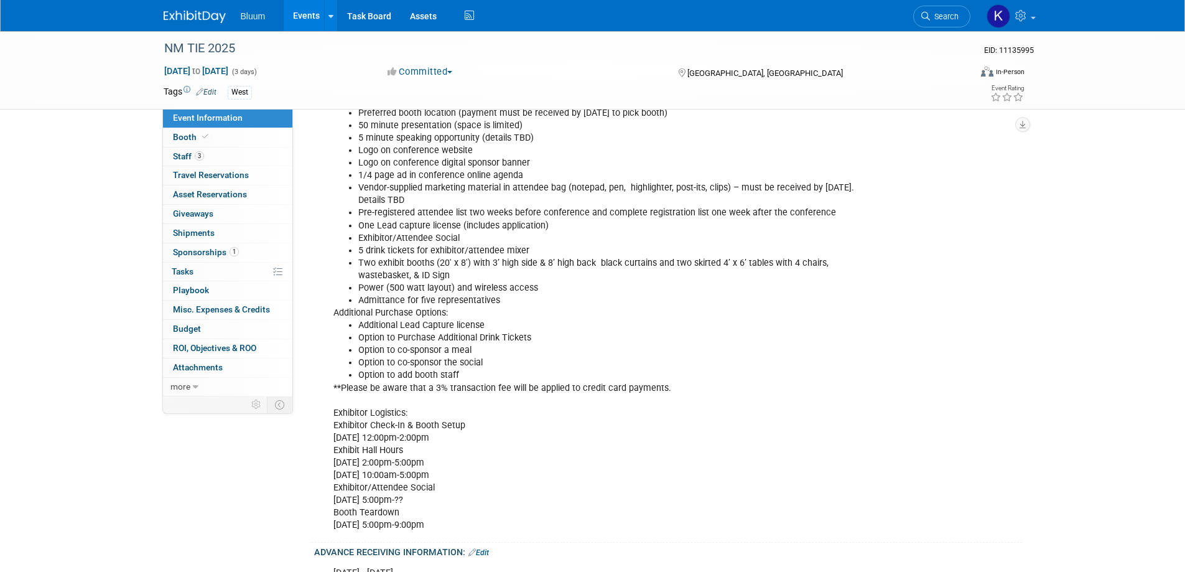
scroll to position [498, 0]
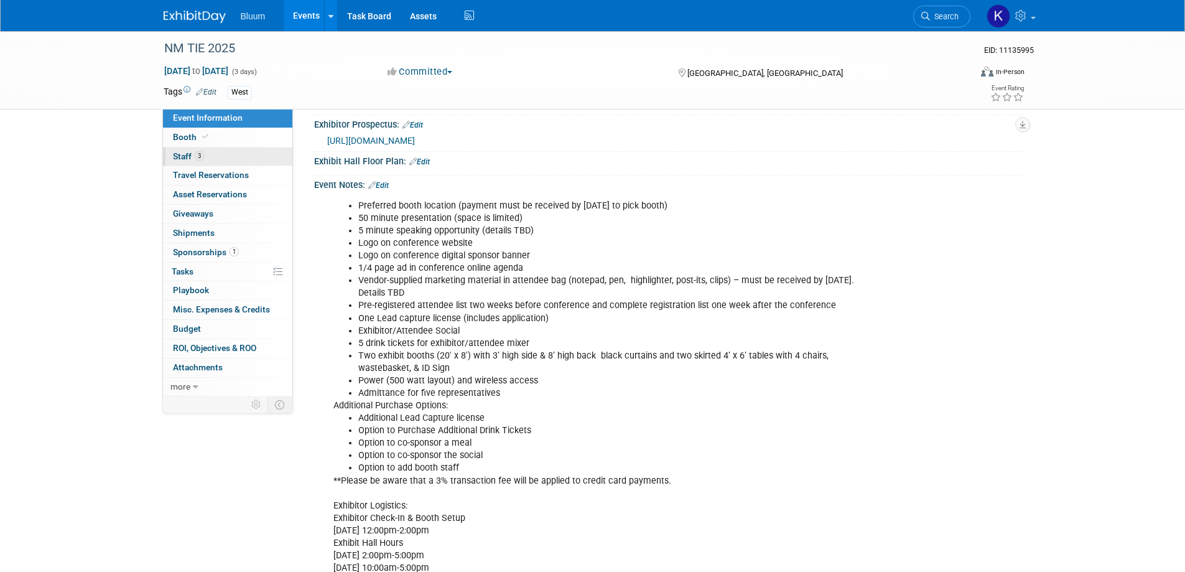
click at [180, 154] on span "Staff 3" at bounding box center [188, 156] width 31 height 10
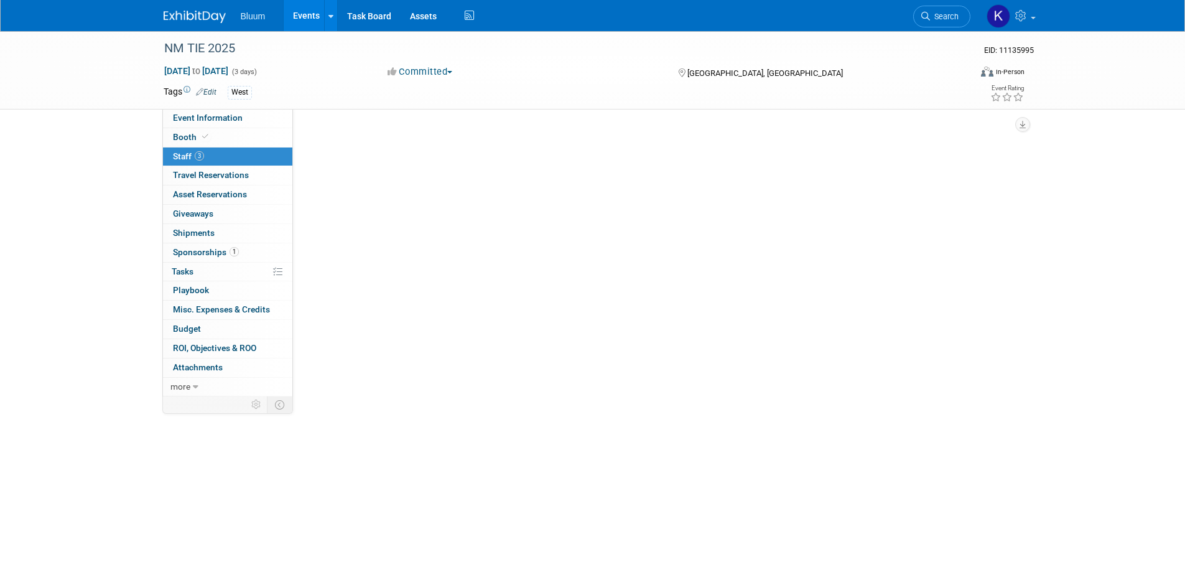
scroll to position [0, 0]
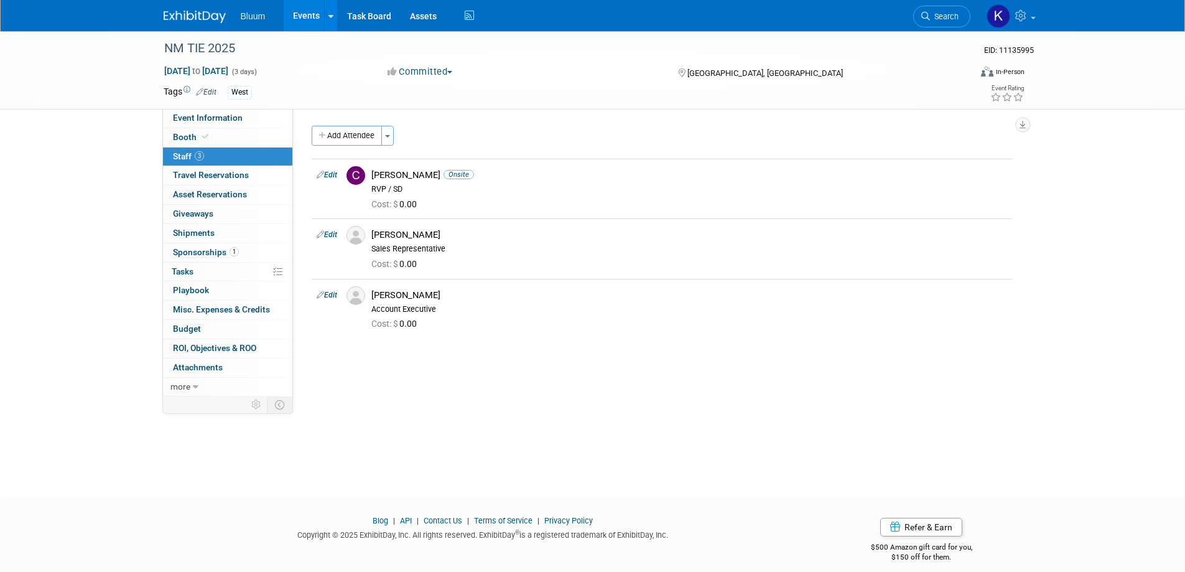
click at [361, 131] on button "Add Attendee" at bounding box center [347, 136] width 70 height 20
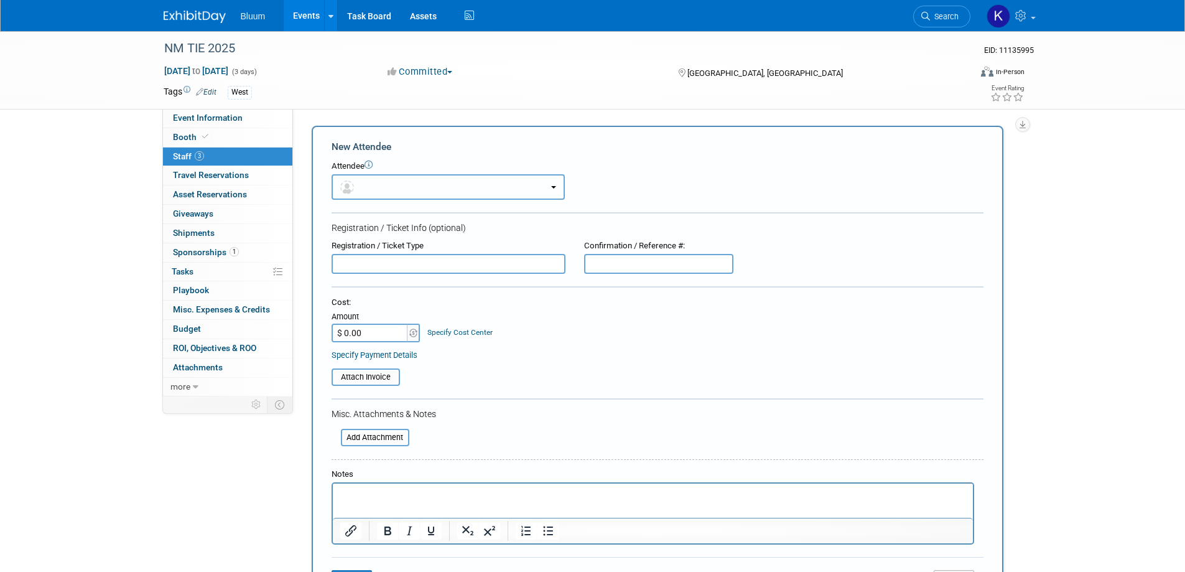
click at [378, 188] on button "button" at bounding box center [448, 187] width 233 height 26
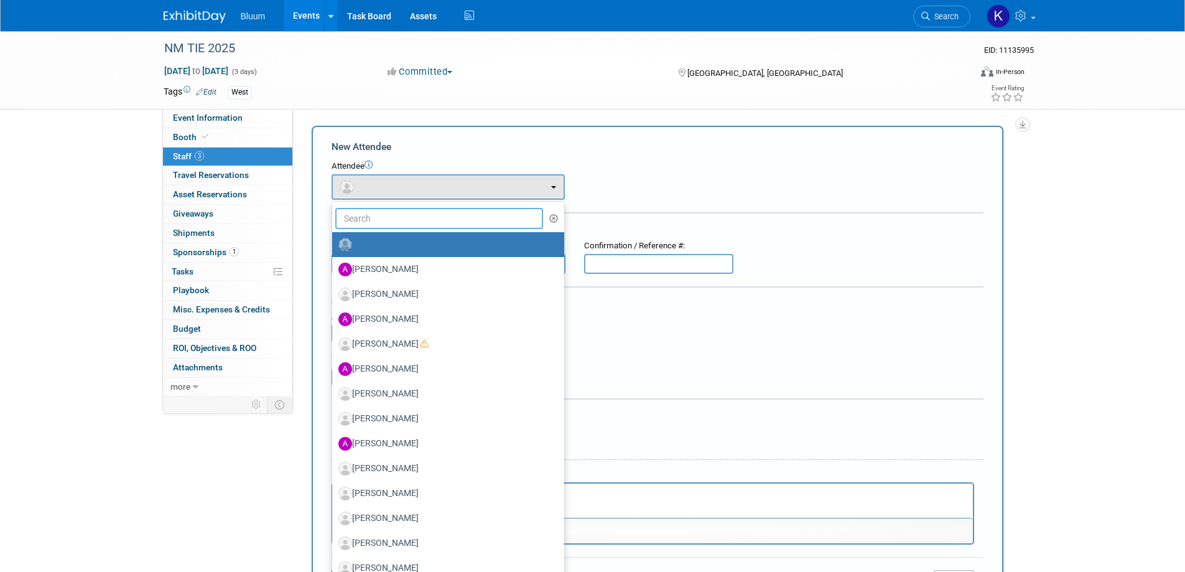
click at [380, 223] on input "text" at bounding box center [439, 218] width 208 height 21
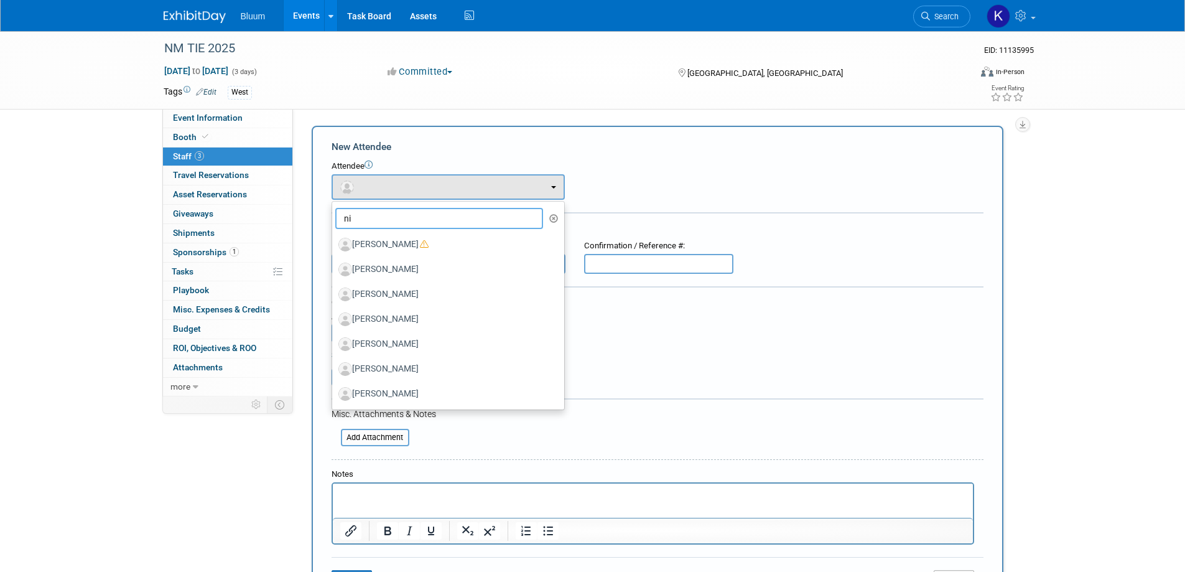
type input "n"
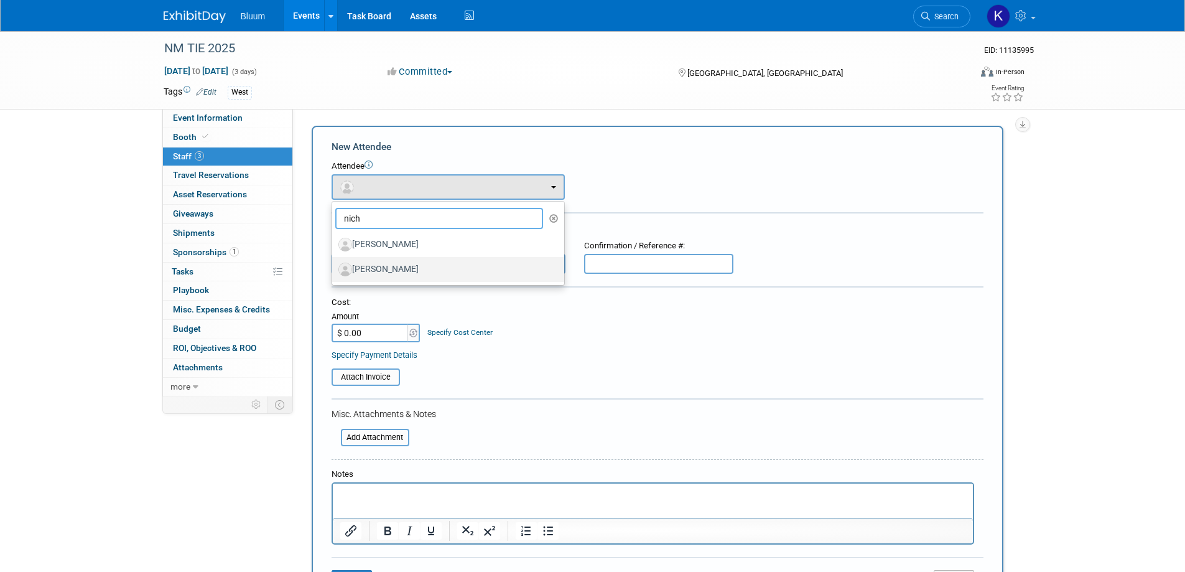
type input "nich"
click at [398, 271] on label "[PERSON_NAME]" at bounding box center [444, 269] width 213 height 20
click at [334, 271] on input "[PERSON_NAME]" at bounding box center [330, 268] width 8 height 8
select select "5b0eecc4-ffd4-4948-bd24-1111ebb81948"
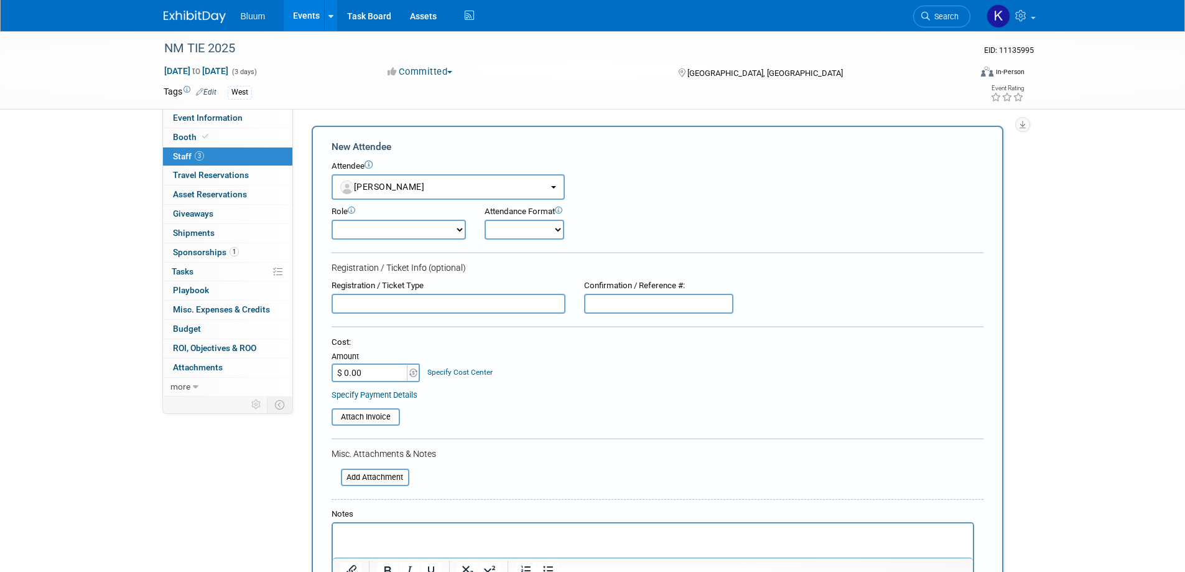
click at [412, 227] on select "Account Executive Demonstrator Event Support Host Leadership Offsite Event Supp…" at bounding box center [399, 230] width 134 height 20
select select "8"
click at [332, 220] on select "Account Executive Demonstrator Event Support Host Leadership Offsite Event Supp…" at bounding box center [399, 230] width 134 height 20
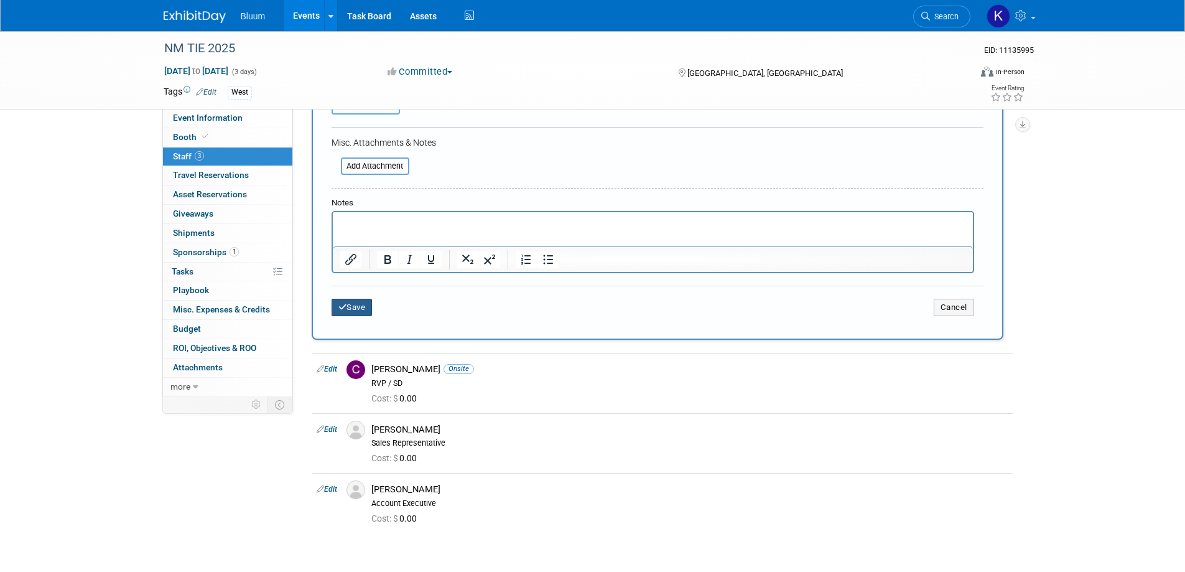
click at [345, 303] on button "Save" at bounding box center [352, 307] width 41 height 17
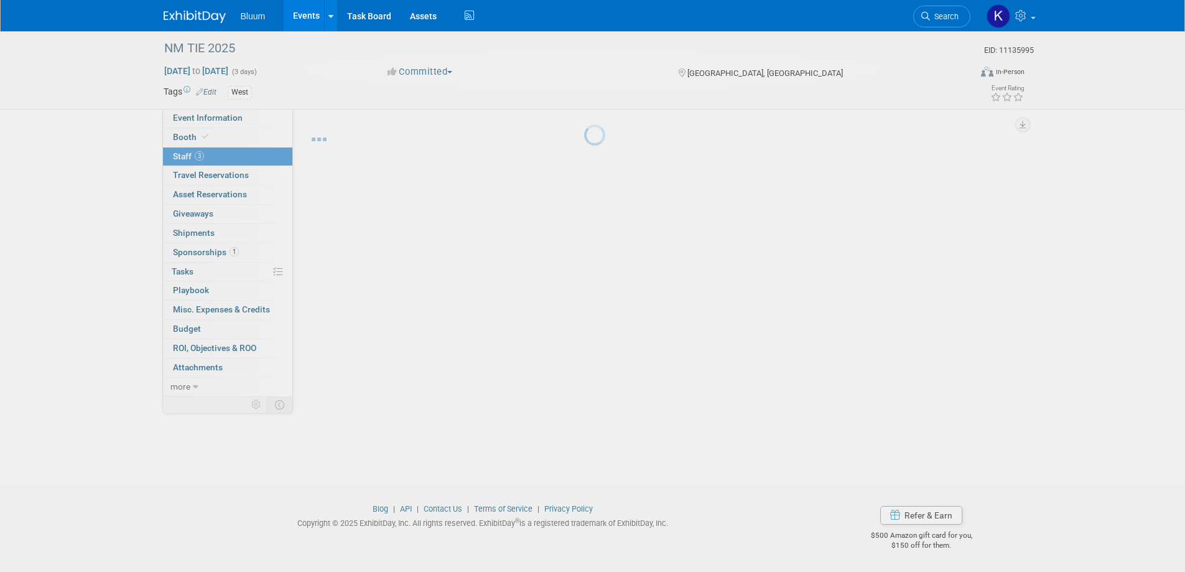
scroll to position [12, 0]
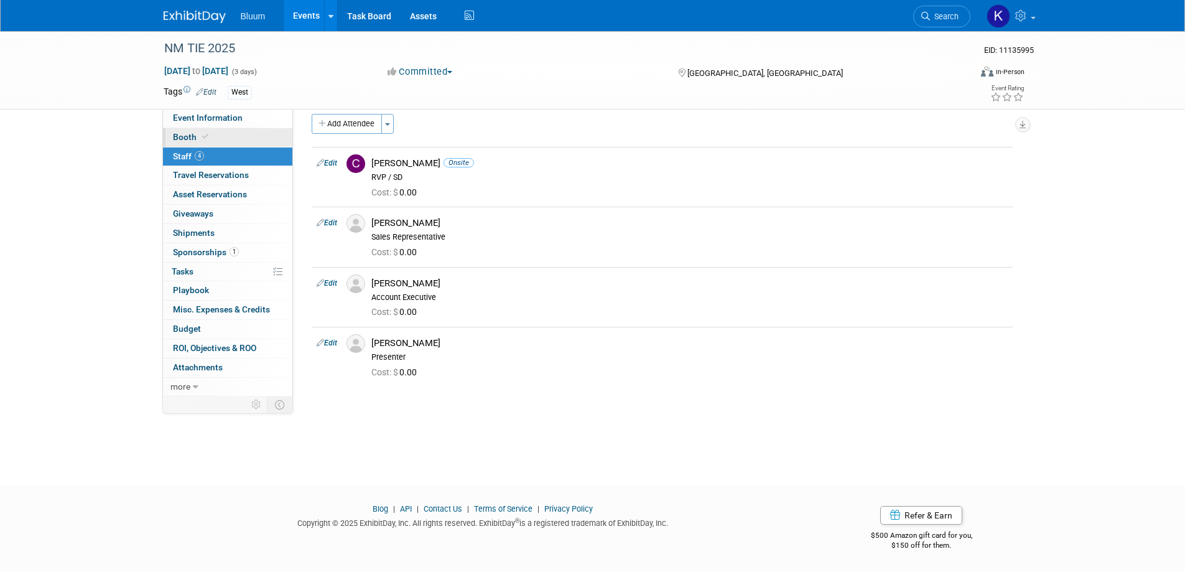
click at [180, 139] on span "Booth" at bounding box center [192, 137] width 38 height 10
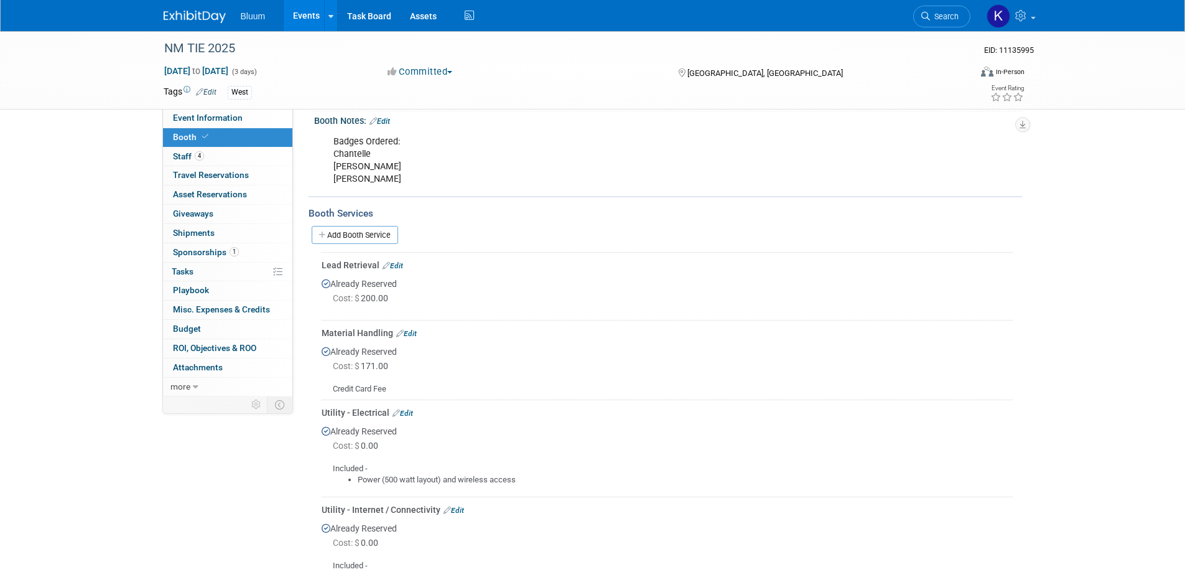
scroll to position [36, 0]
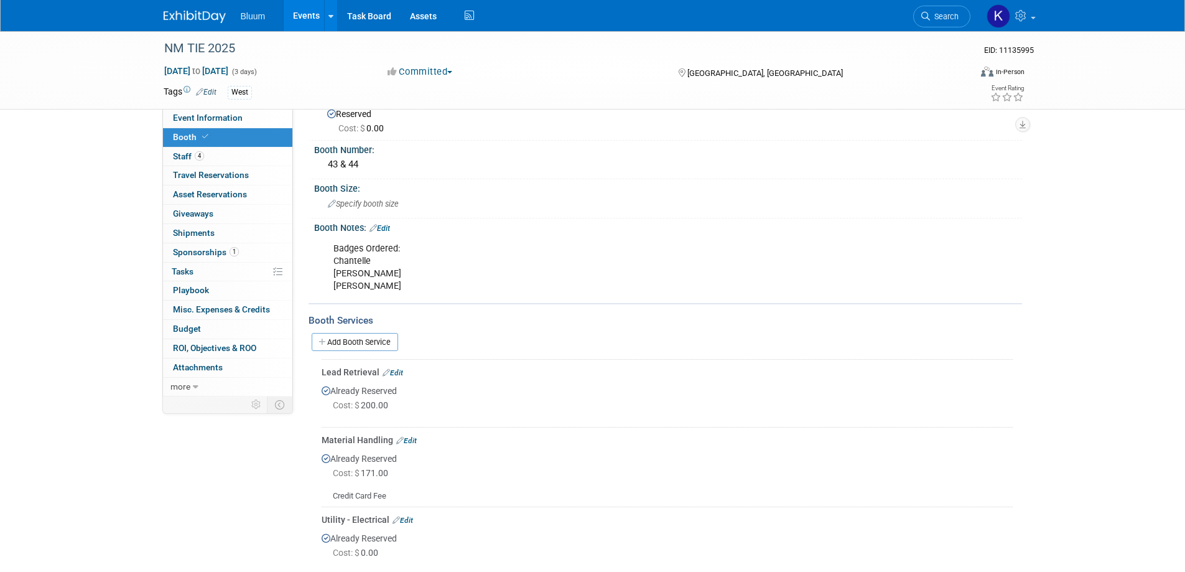
click at [383, 225] on link "Edit" at bounding box center [380, 228] width 21 height 9
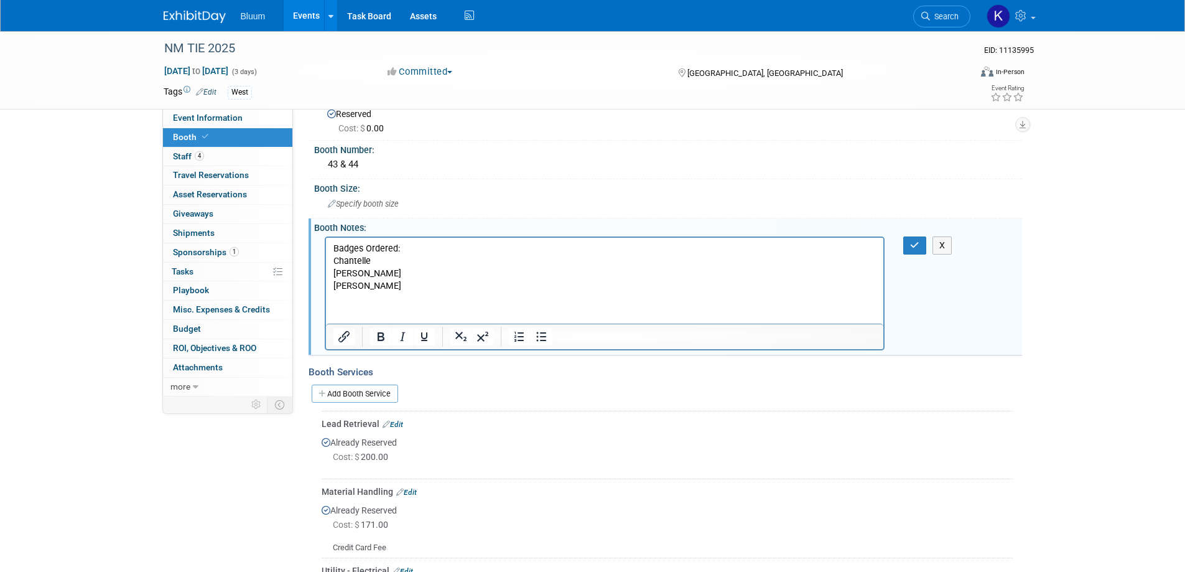
scroll to position [0, 0]
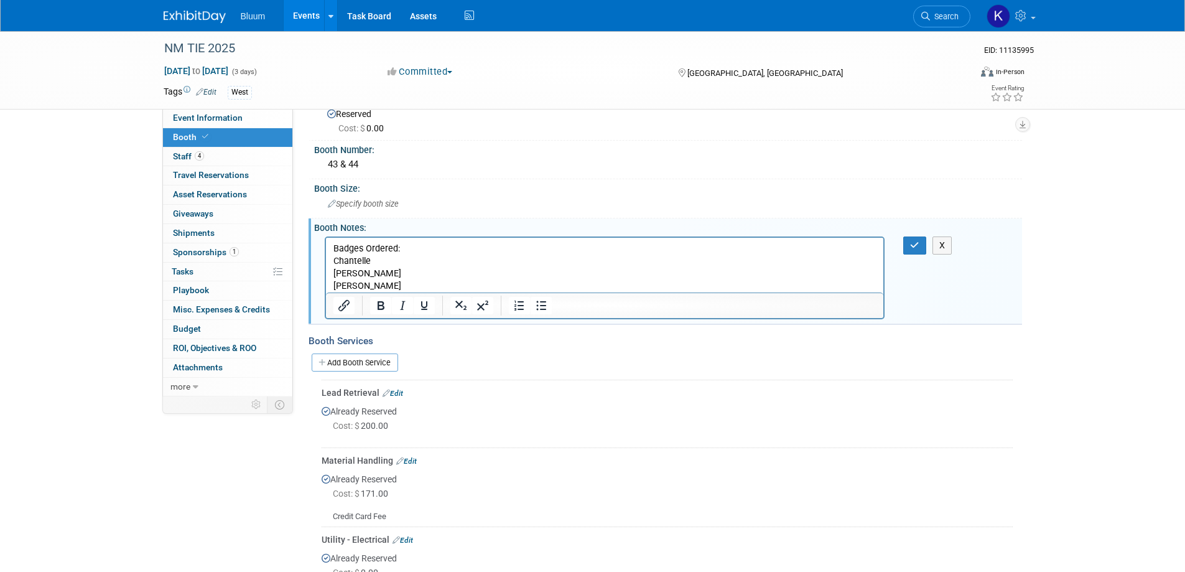
click at [368, 281] on p "Badges Ordered: Chantelle Cory Kierstin" at bounding box center [605, 267] width 544 height 50
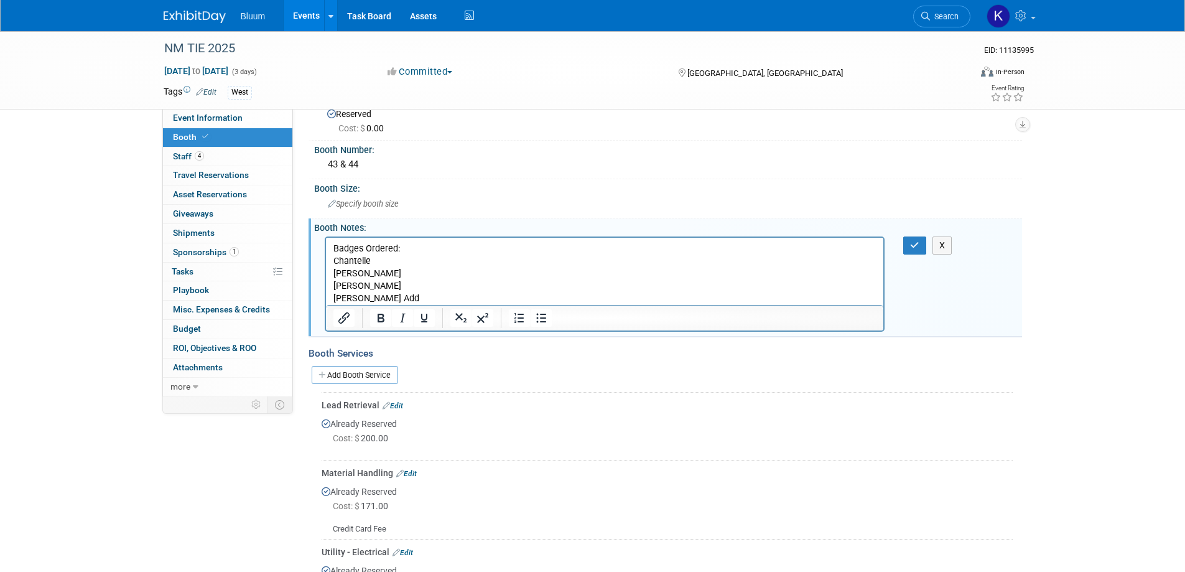
click at [359, 300] on p "Nichol Add" at bounding box center [605, 298] width 544 height 12
click at [921, 244] on button "button" at bounding box center [914, 245] width 23 height 18
